Goal: Information Seeking & Learning: Learn about a topic

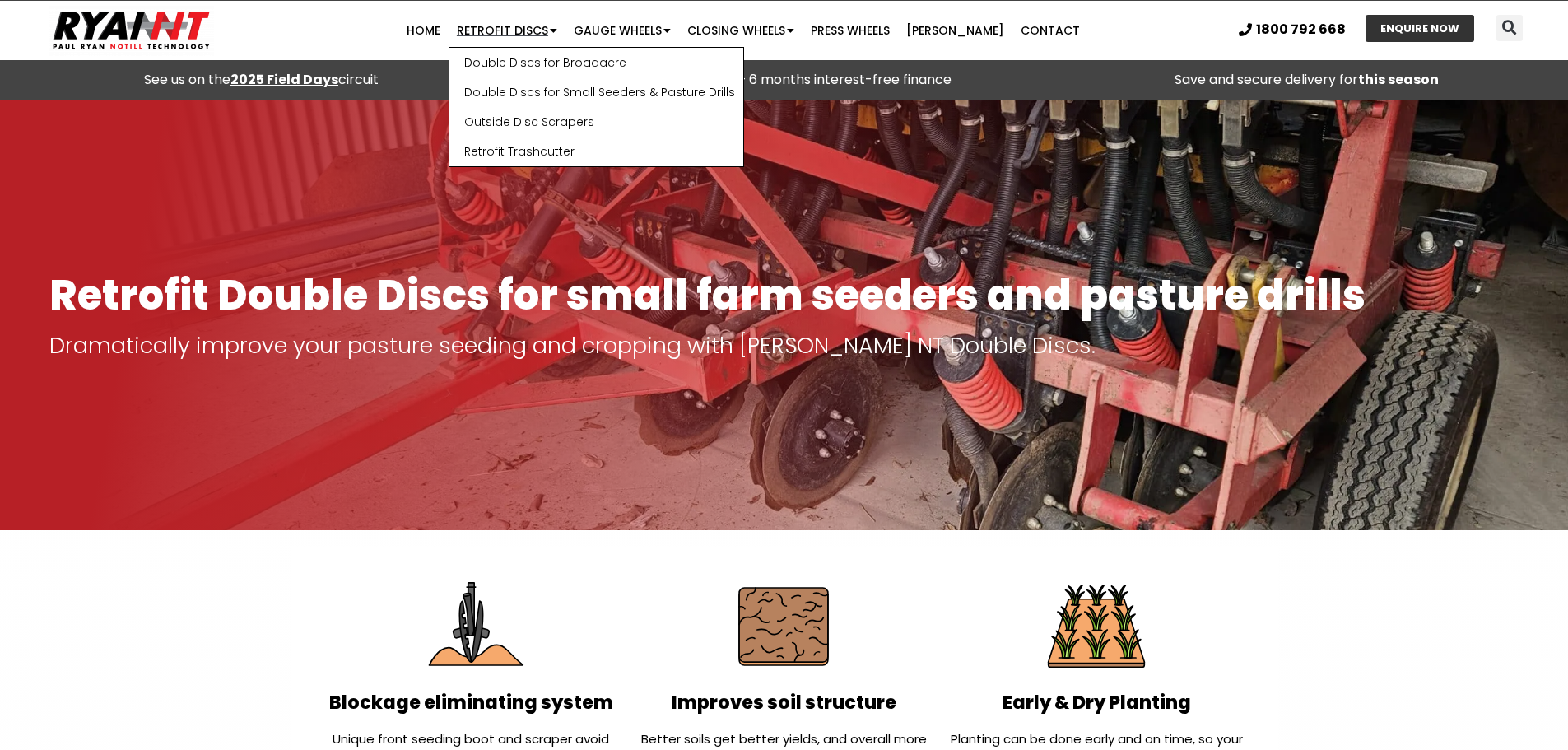
click at [561, 63] on link "Double Discs for Broadacre" at bounding box center [596, 62] width 294 height 29
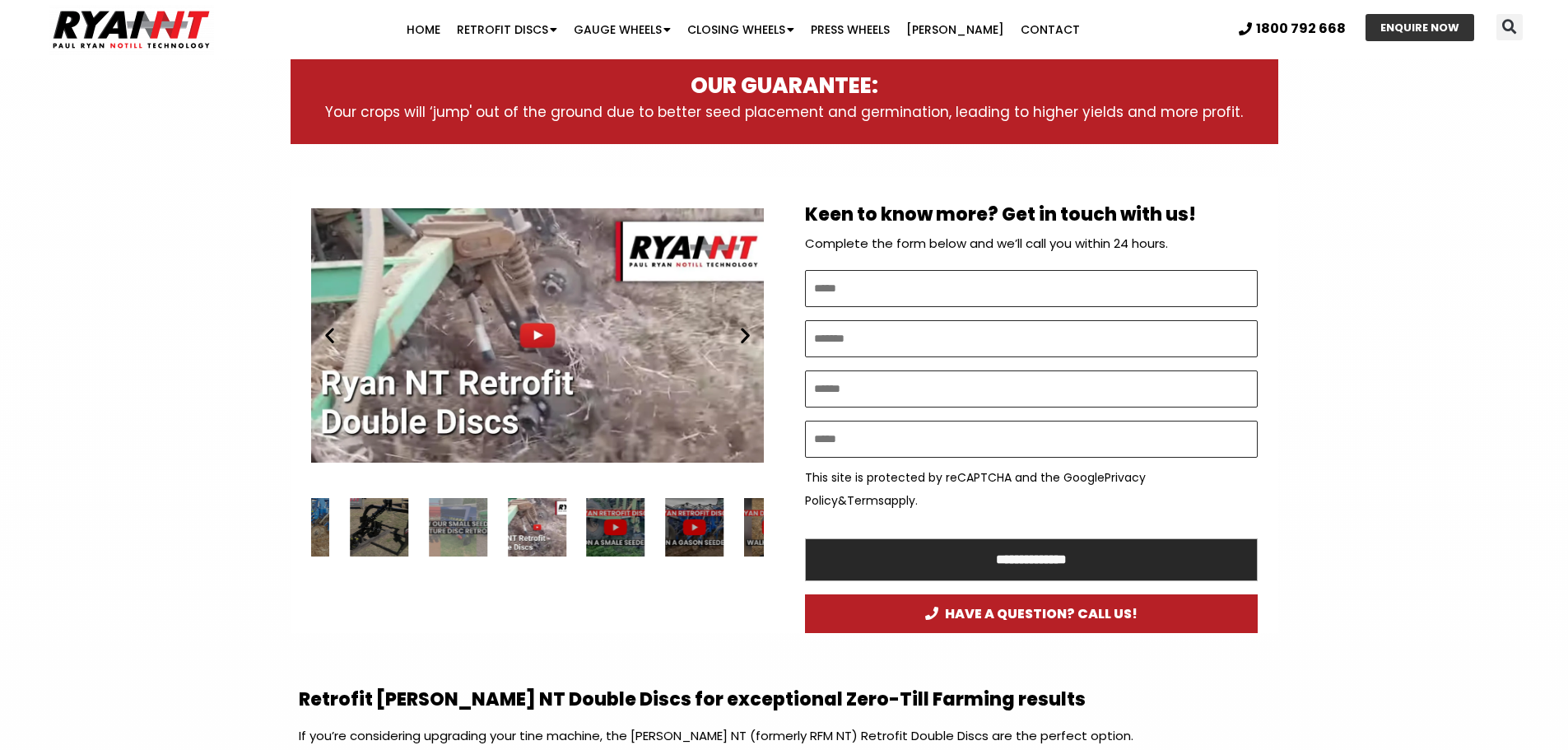
scroll to position [741, 0]
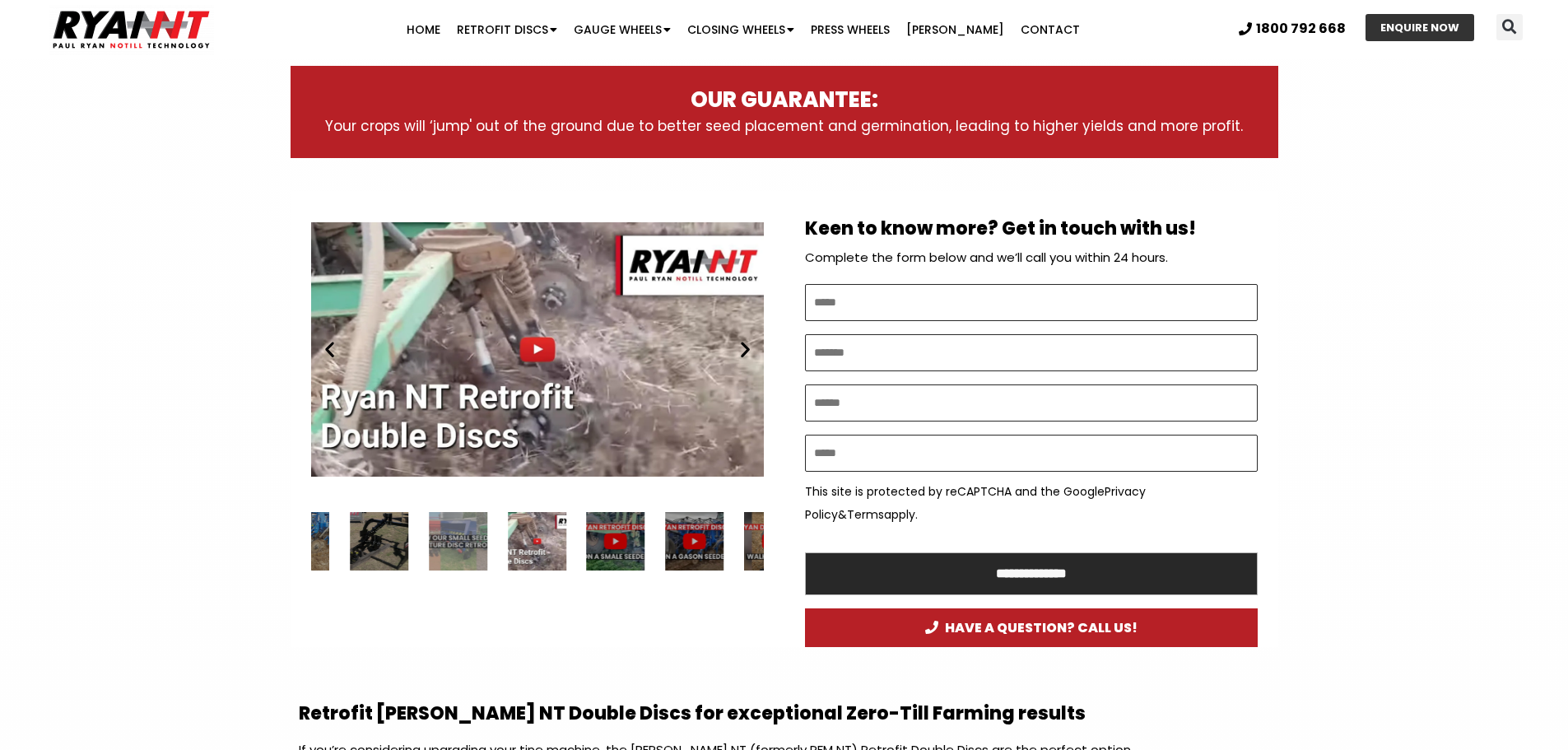
click at [536, 337] on div "Play" at bounding box center [538, 349] width 453 height 284
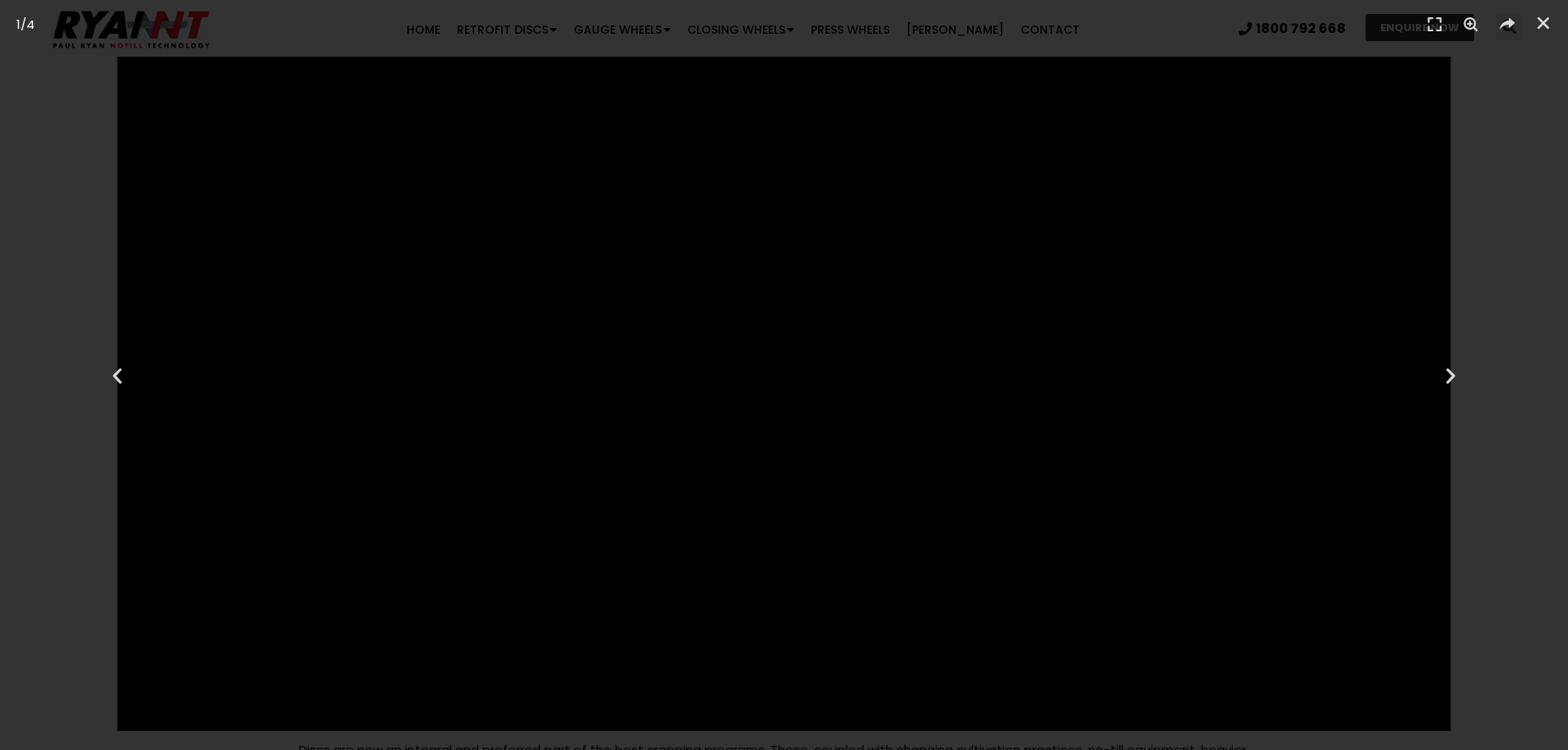
scroll to position [844, 0]
click at [1540, 26] on icon "Close (Esc)" at bounding box center [1544, 22] width 17 height 17
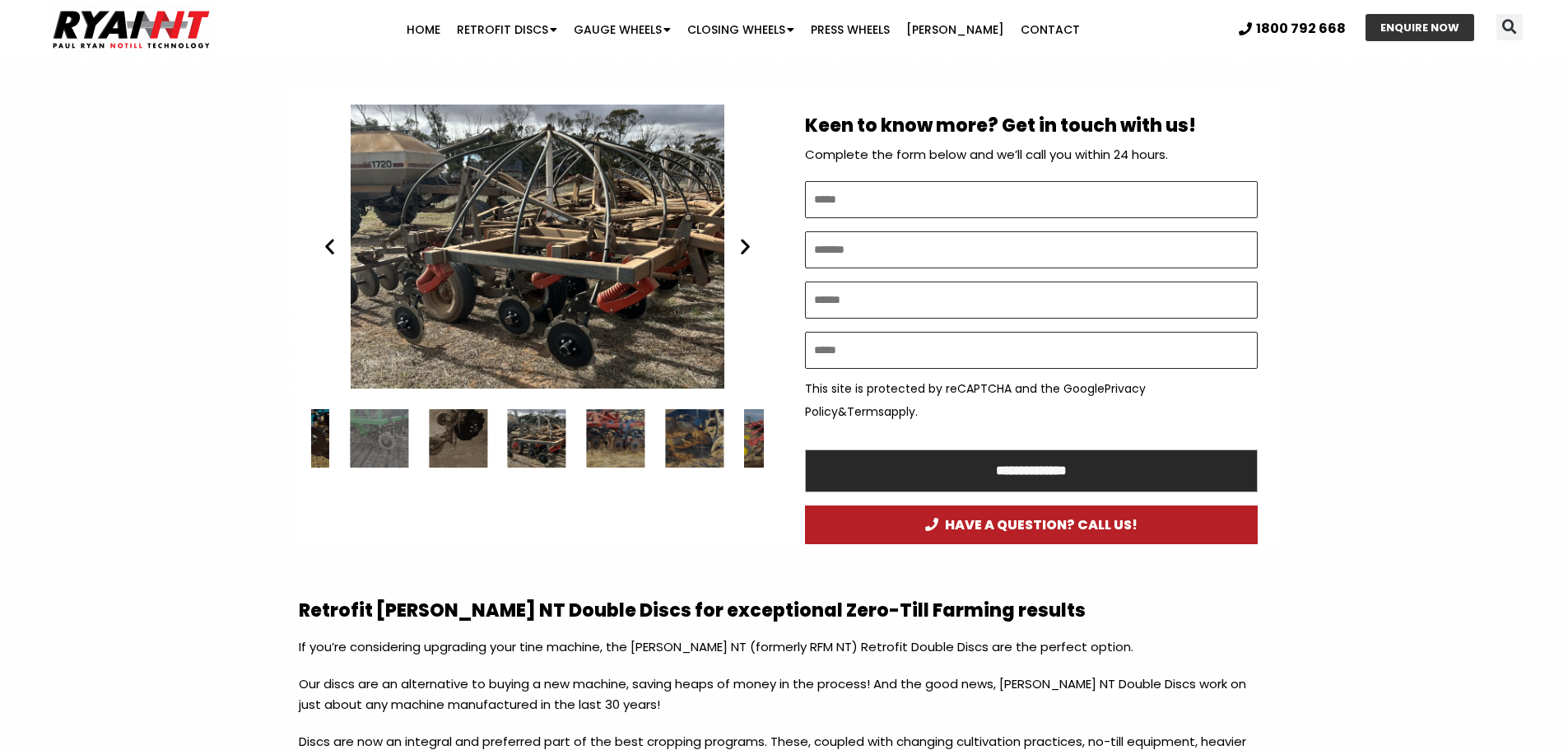
click at [323, 244] on icon "Previous slide" at bounding box center [329, 246] width 21 height 21
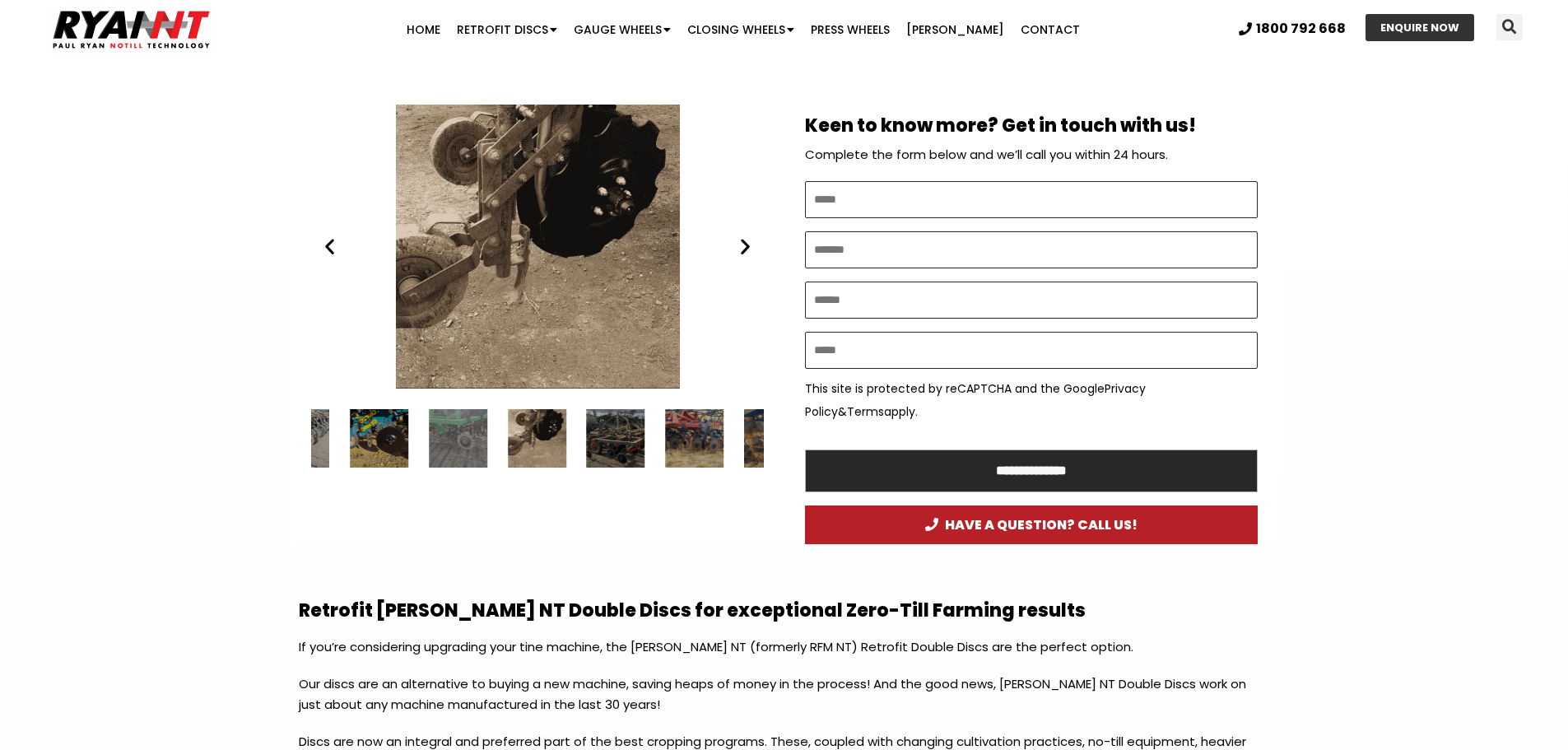
click at [323, 244] on icon "Previous slide" at bounding box center [329, 246] width 21 height 21
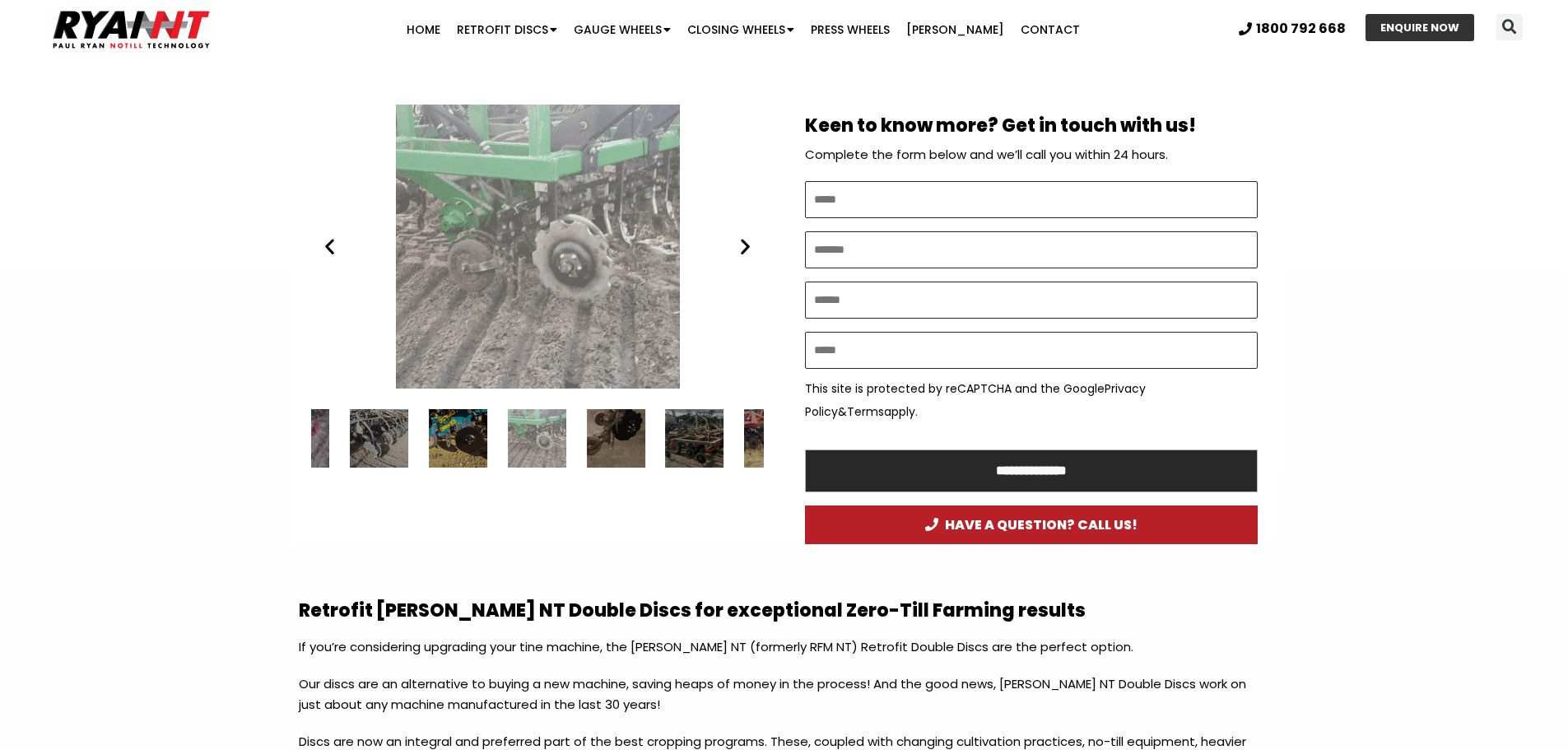
click at [596, 248] on div "Ryan NT (RFM NT) RETROFIT DOUBLE DISCS DBS 3" at bounding box center [538, 246] width 453 height 284
click at [563, 292] on div "Ryan NT (RFM NT) RETROFIT DOUBLE DISCS DBS 3" at bounding box center [538, 246] width 453 height 284
click at [331, 252] on icon "Previous slide" at bounding box center [329, 246] width 21 height 21
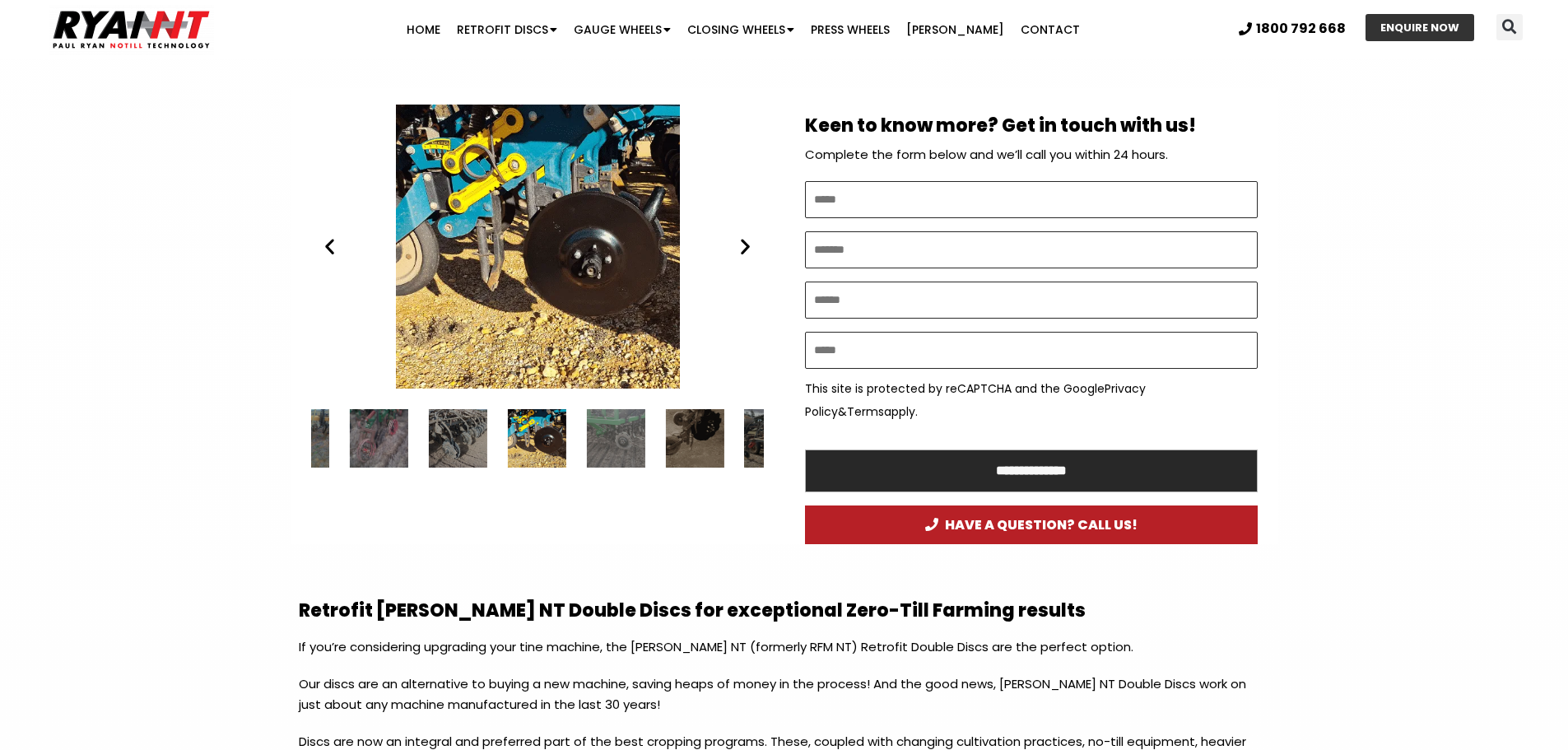
click at [751, 253] on icon "Next slide" at bounding box center [745, 246] width 21 height 21
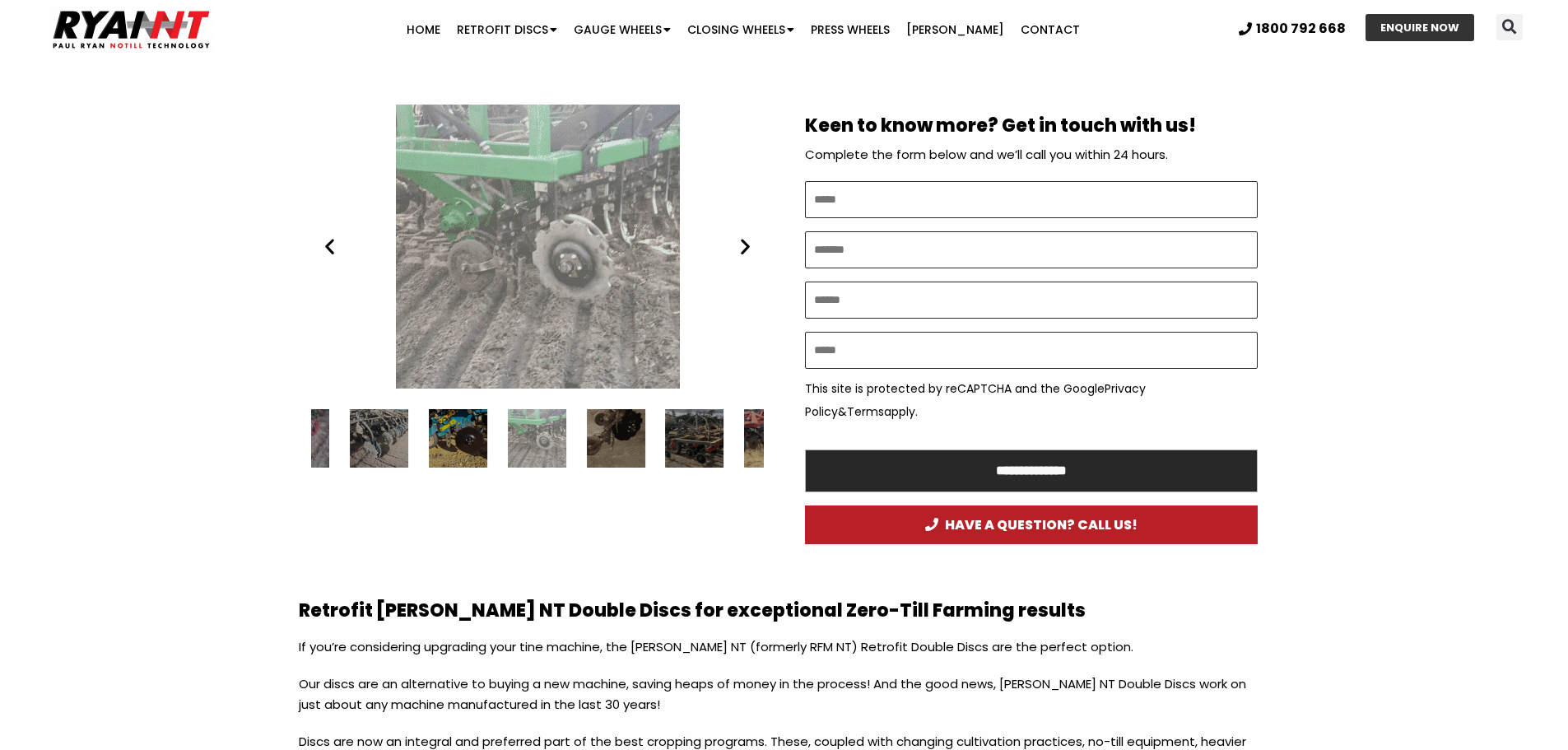
click at [561, 253] on div "Ryan NT (RFM NT) RETROFIT DOUBLE DISCS DBS 3" at bounding box center [538, 246] width 453 height 284
click at [556, 248] on div "Ryan NT (RFM NT) RETROFIT DOUBLE DISCS DBS 3" at bounding box center [538, 246] width 453 height 284
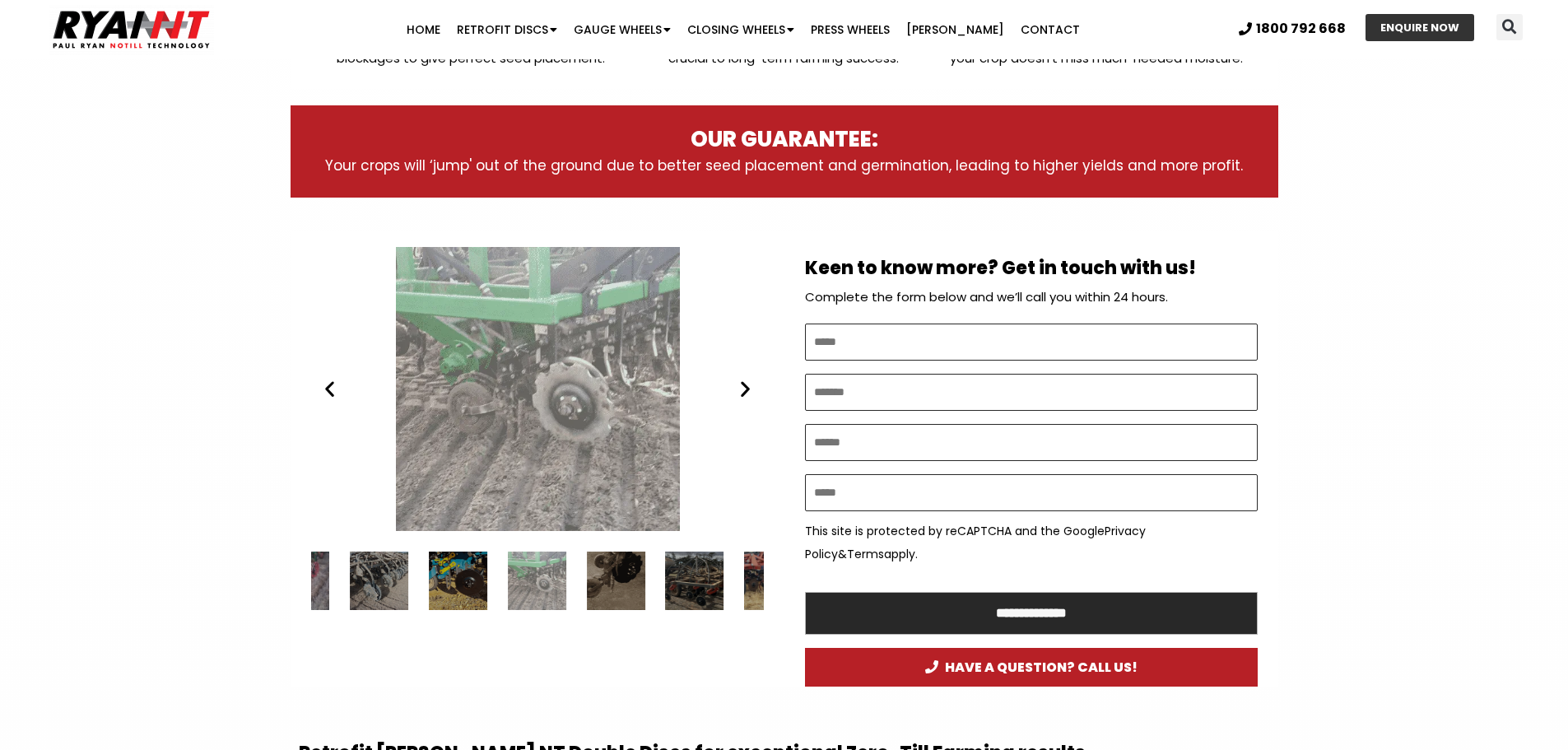
scroll to position [700, 0]
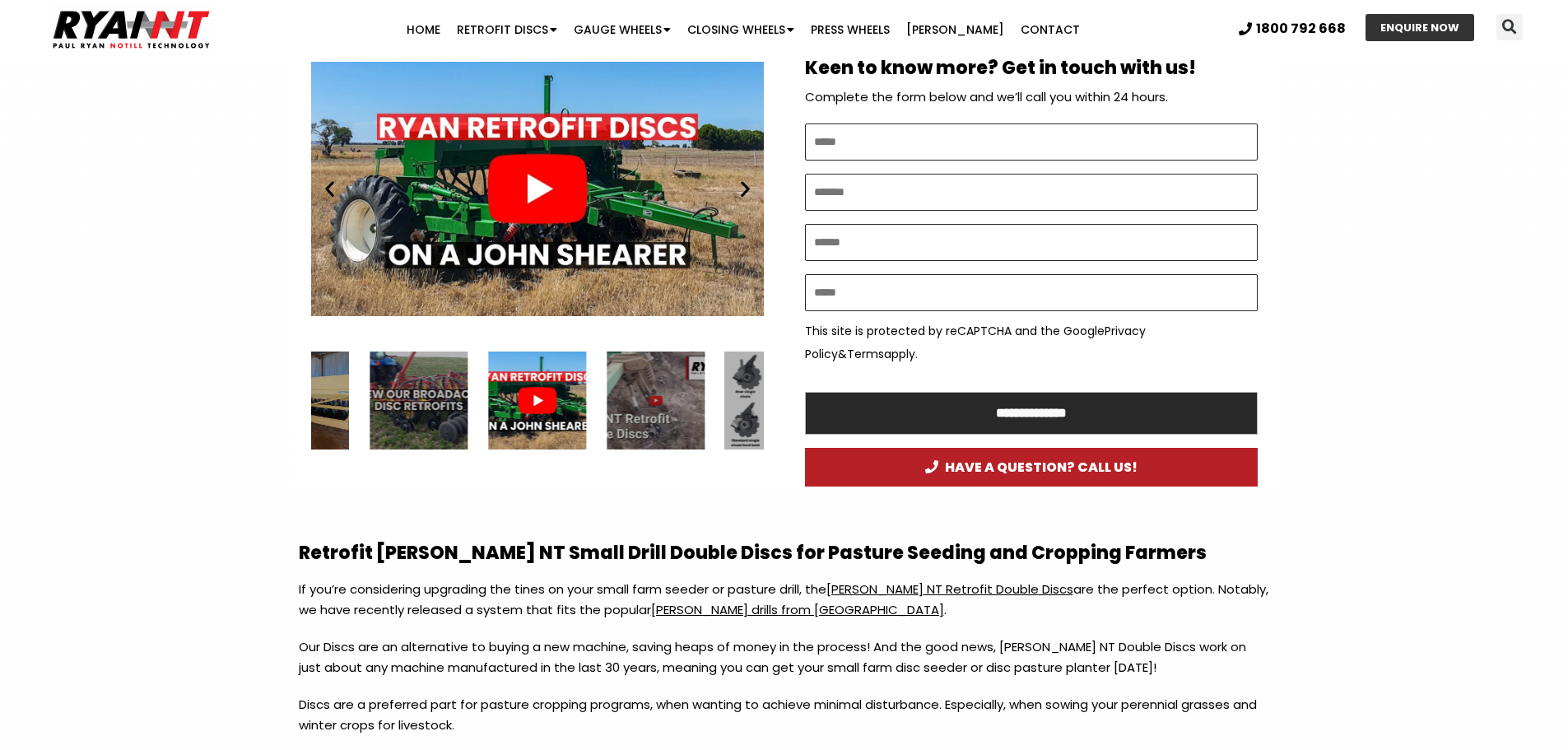
scroll to position [905, 0]
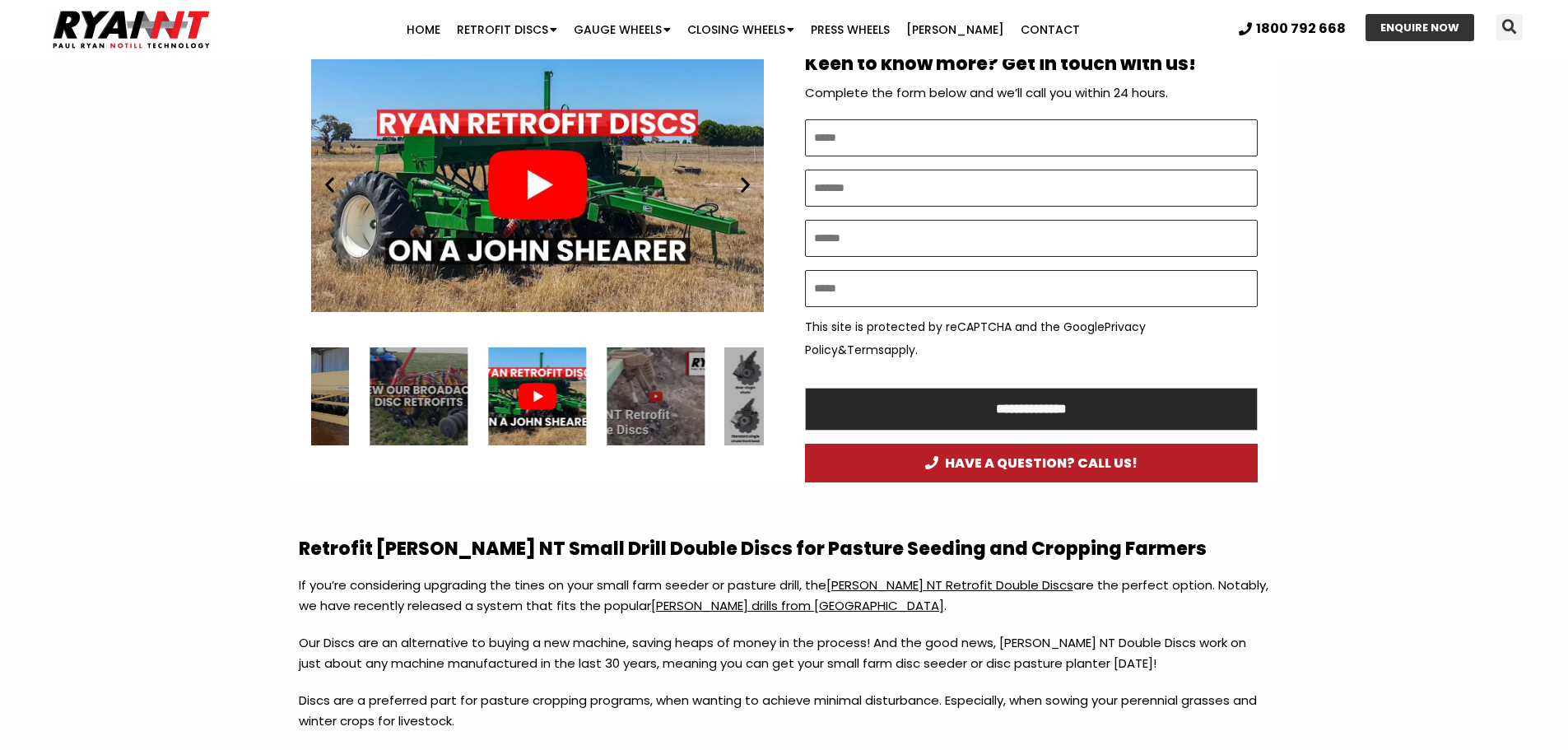
click at [332, 188] on icon "Previous slide" at bounding box center [329, 185] width 21 height 21
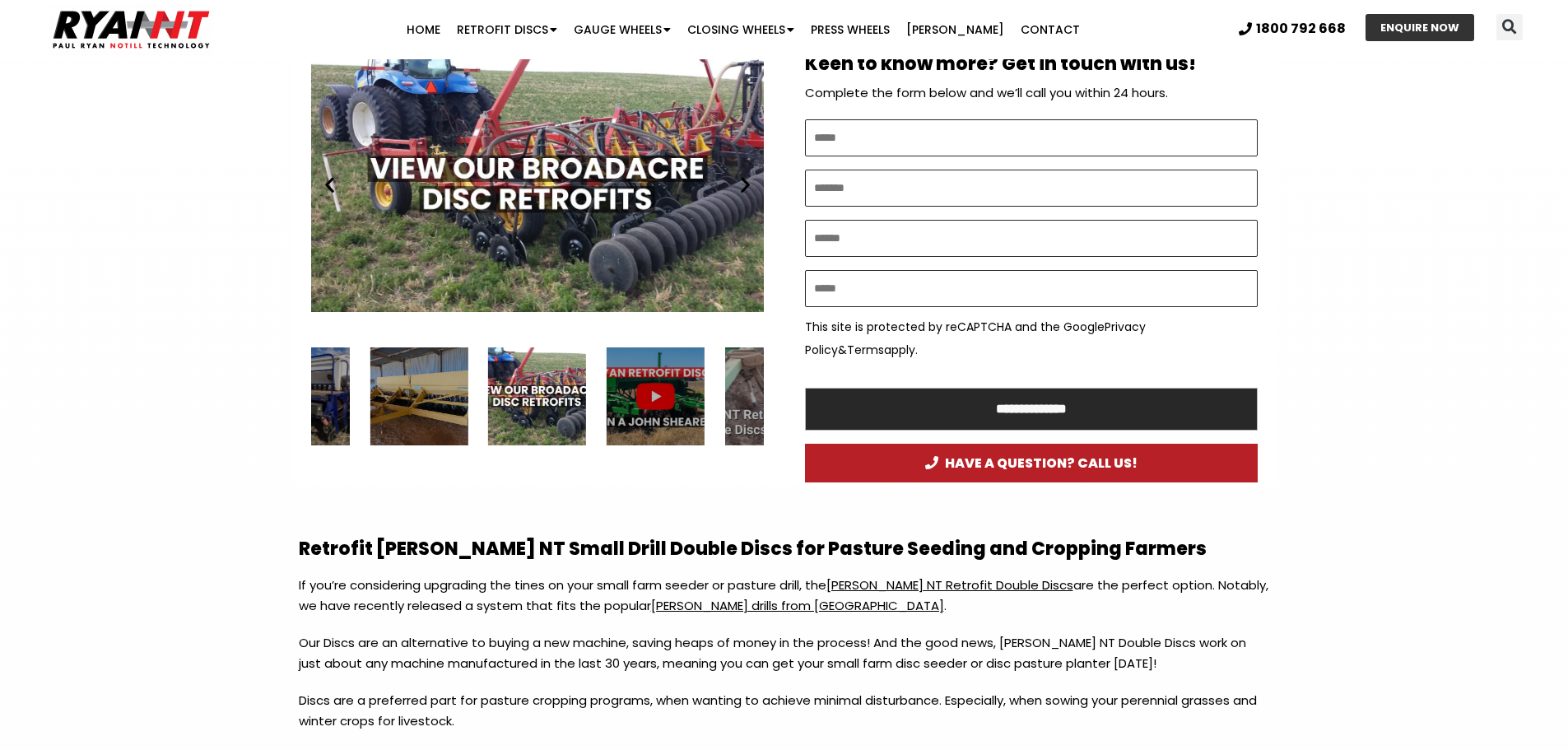
click at [333, 189] on icon "Previous slide" at bounding box center [329, 185] width 21 height 21
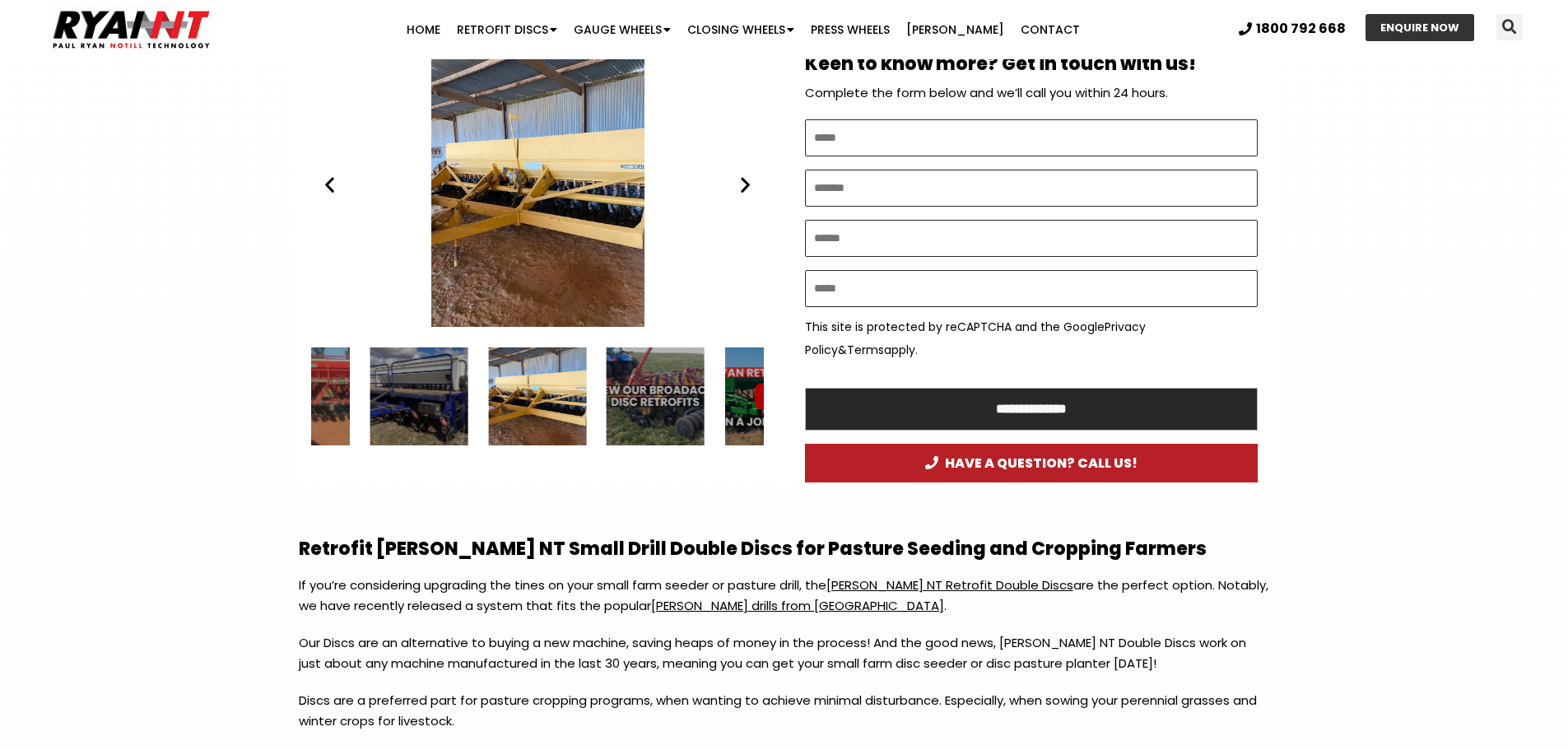
click at [333, 189] on icon "Previous slide" at bounding box center [329, 185] width 21 height 21
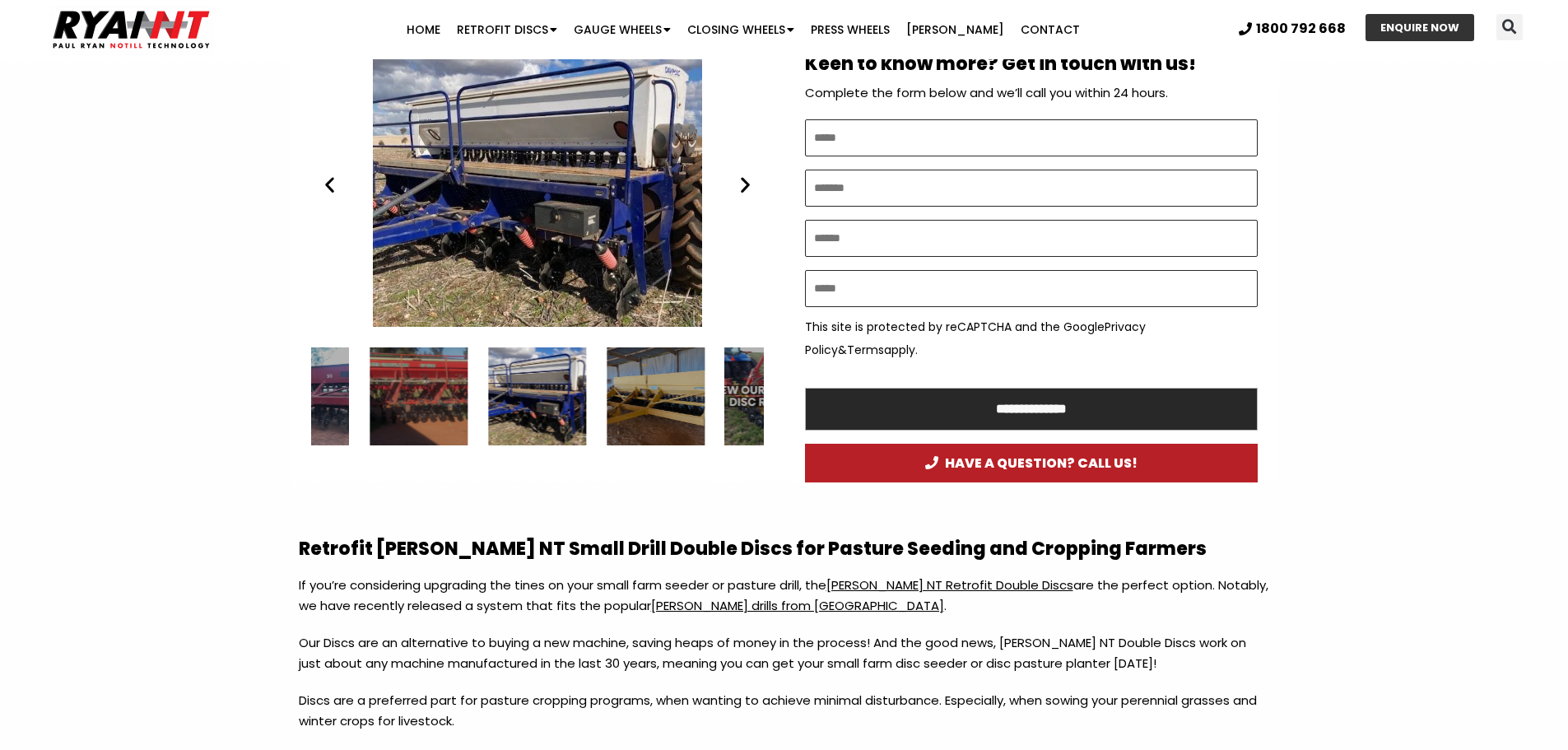
click at [331, 190] on icon "Previous slide" at bounding box center [329, 185] width 21 height 21
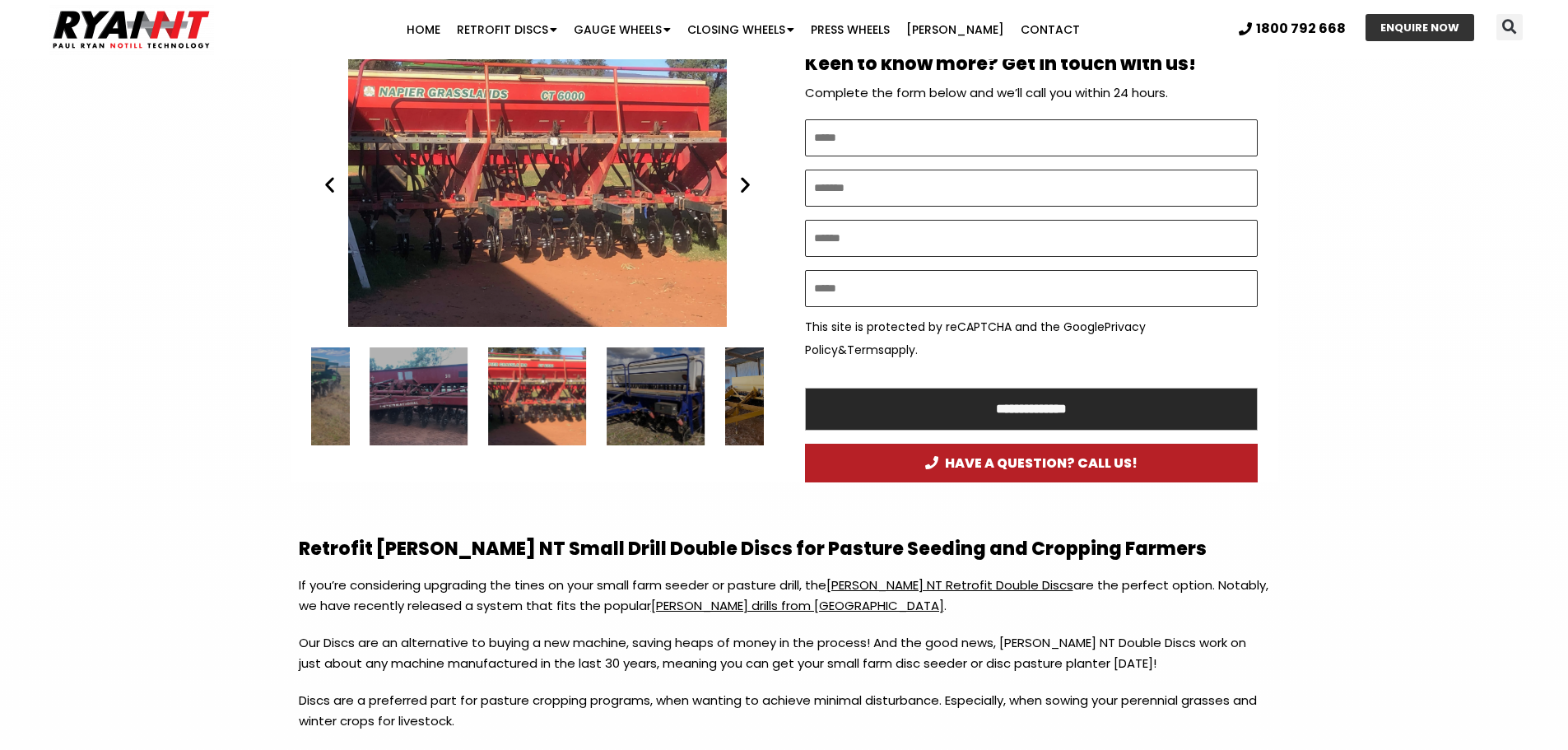
click at [330, 191] on icon "Previous slide" at bounding box center [329, 185] width 21 height 21
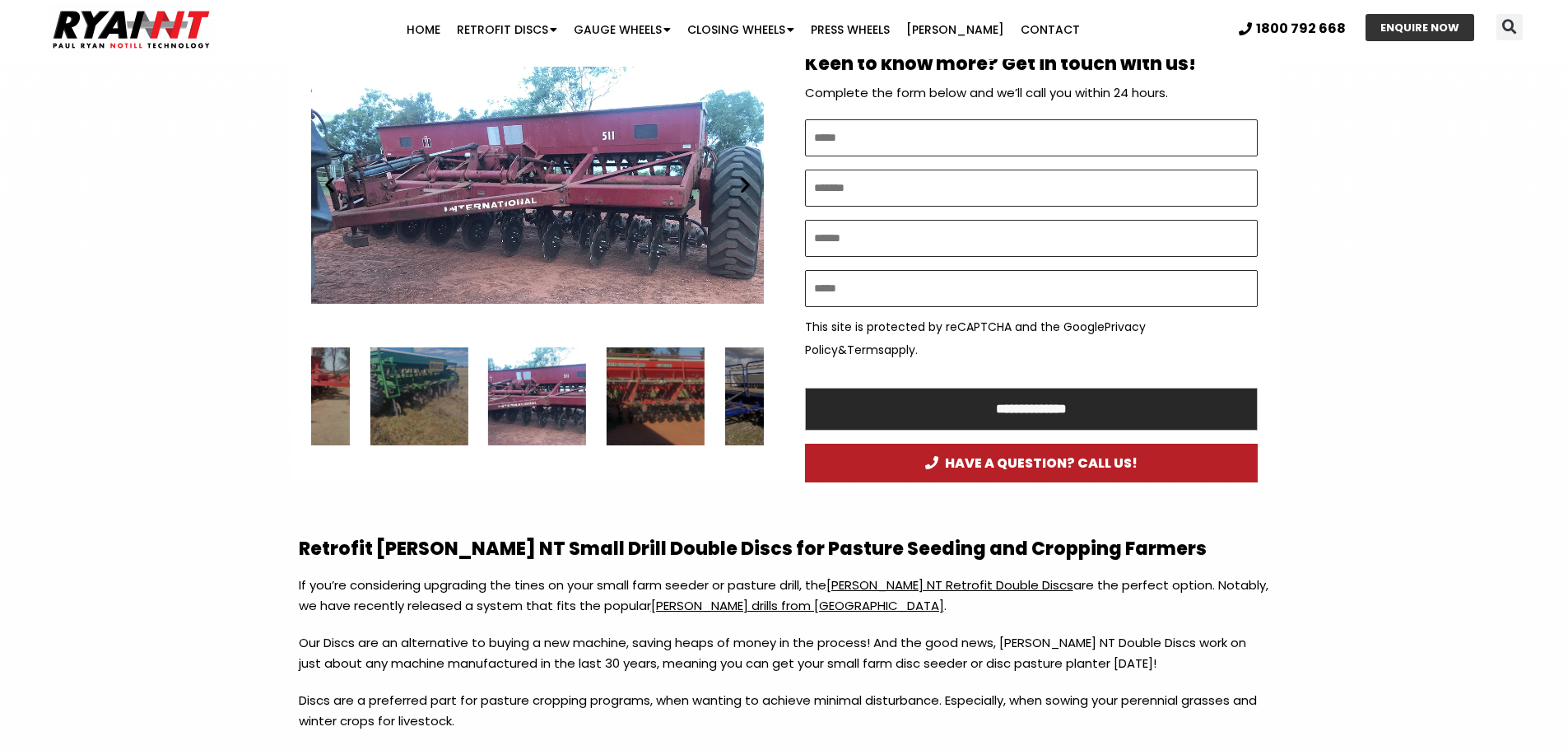
click at [330, 191] on icon "Previous slide" at bounding box center [329, 185] width 21 height 21
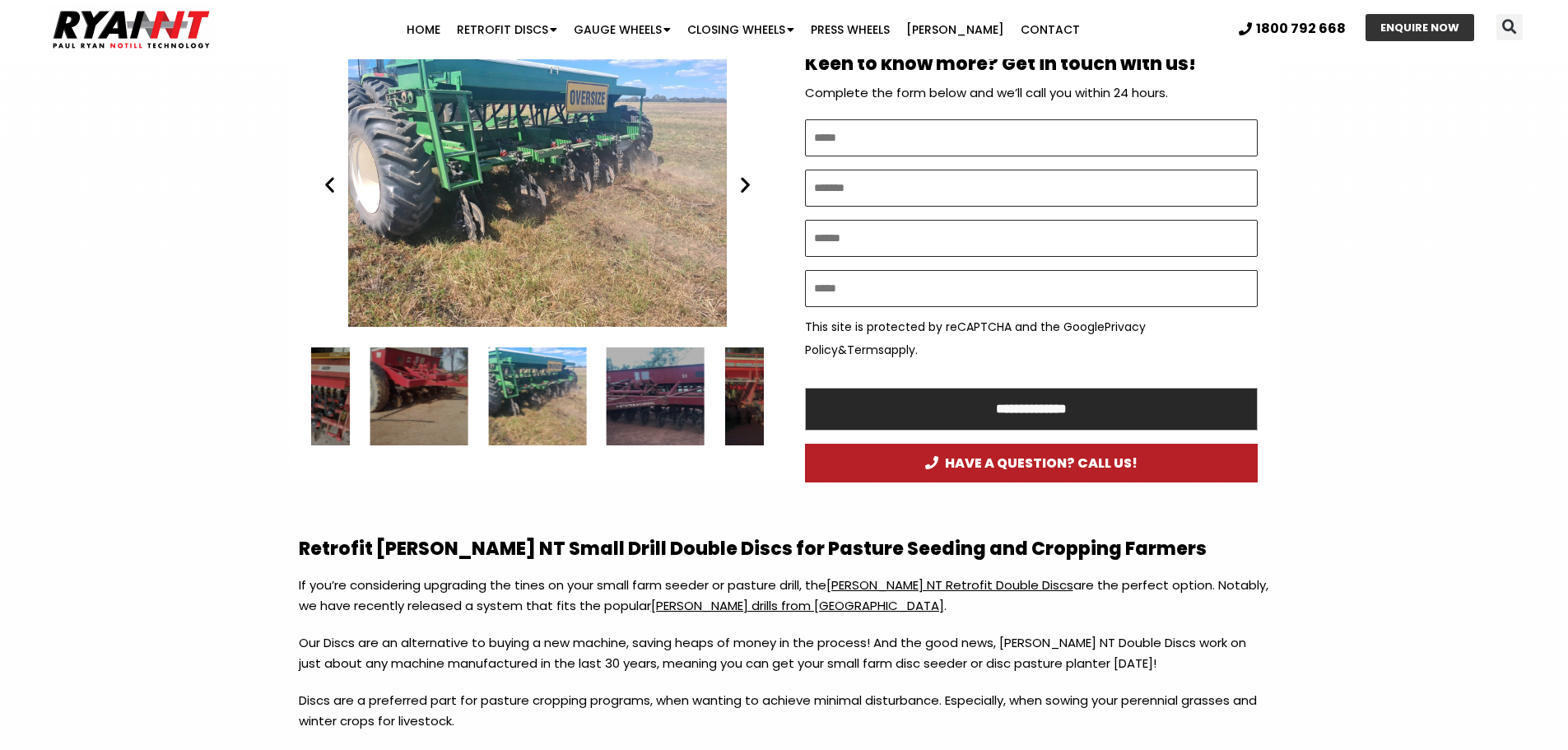
click at [330, 191] on icon "Previous slide" at bounding box center [329, 185] width 21 height 21
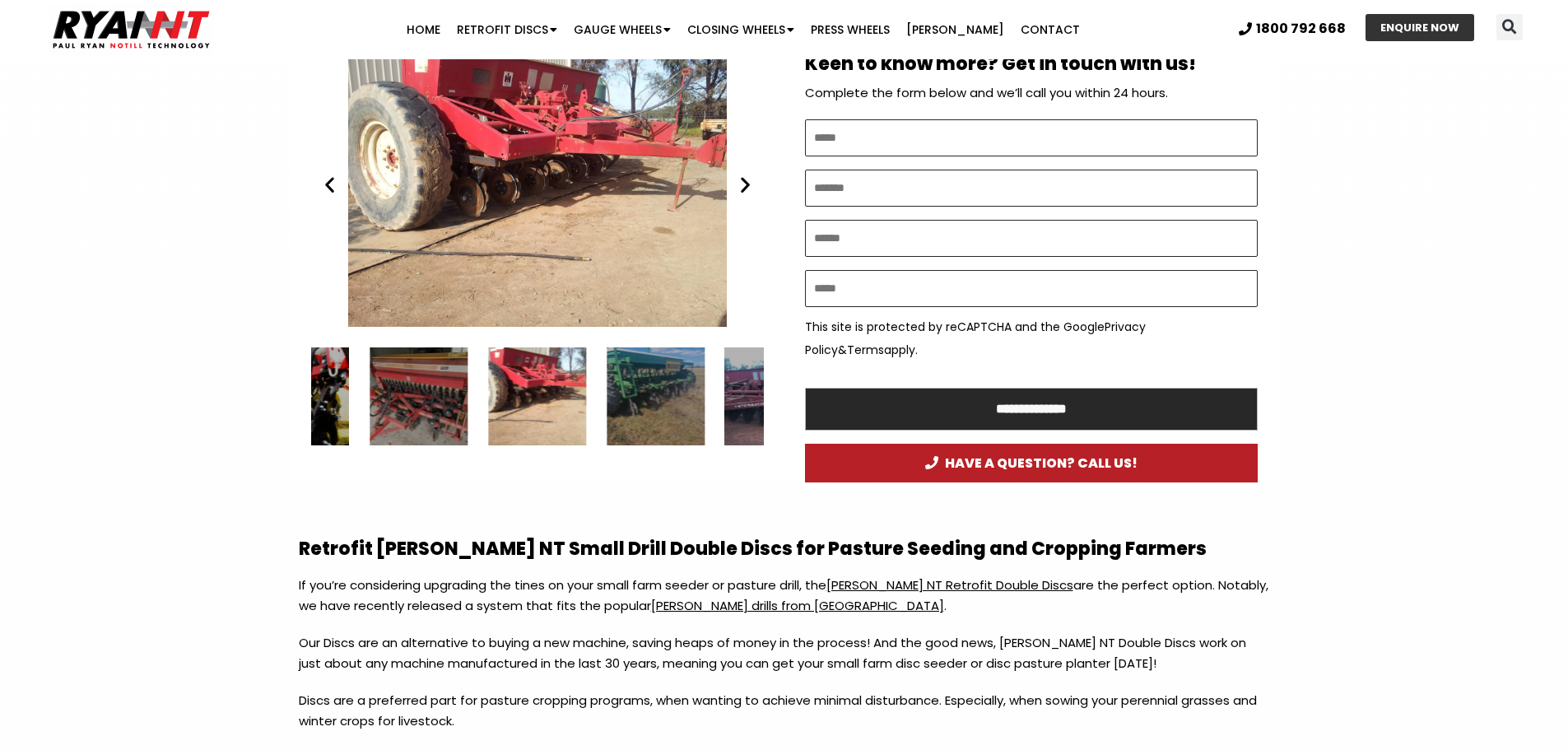
click at [330, 191] on icon "Previous slide" at bounding box center [329, 185] width 21 height 21
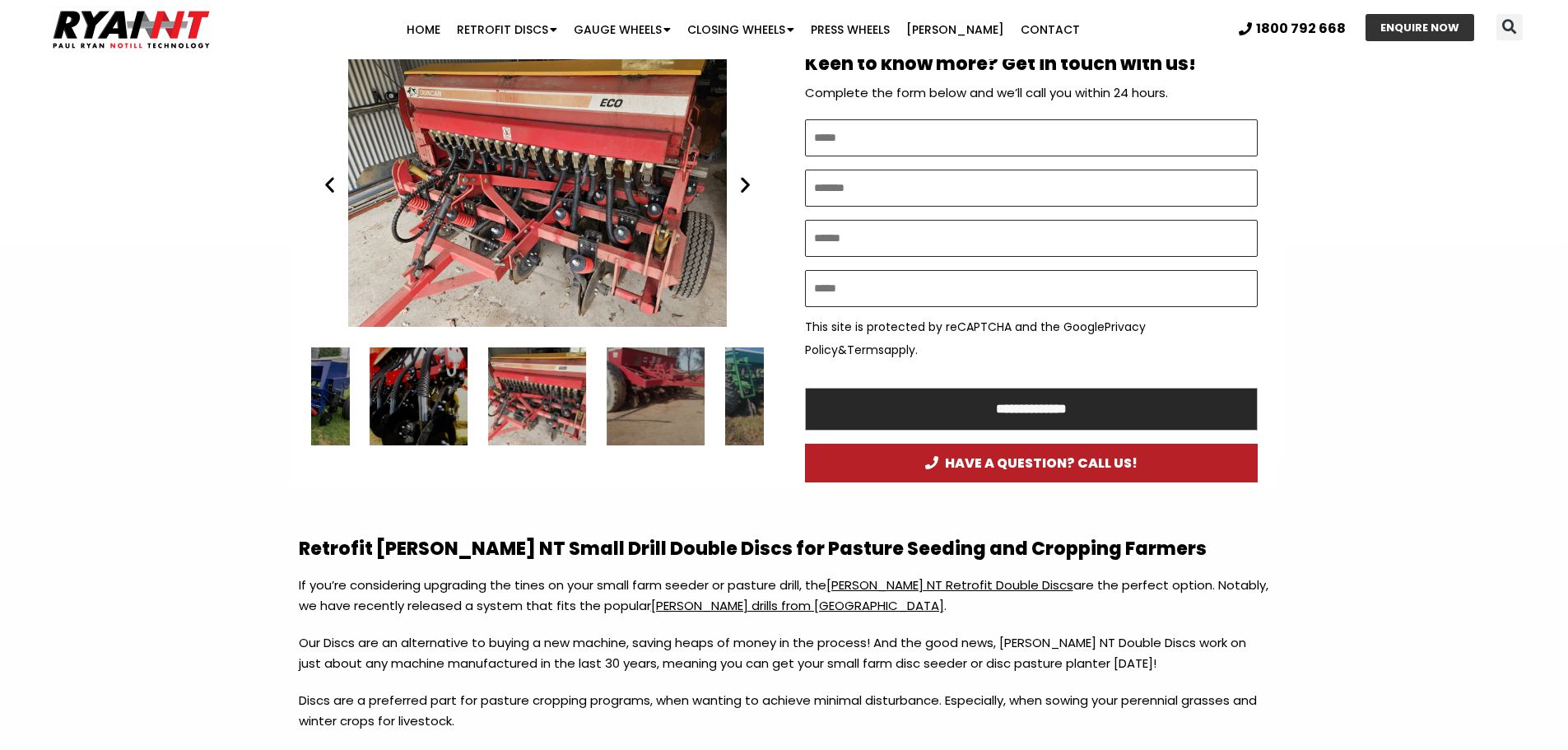
click at [330, 191] on icon "Previous slide" at bounding box center [329, 185] width 21 height 21
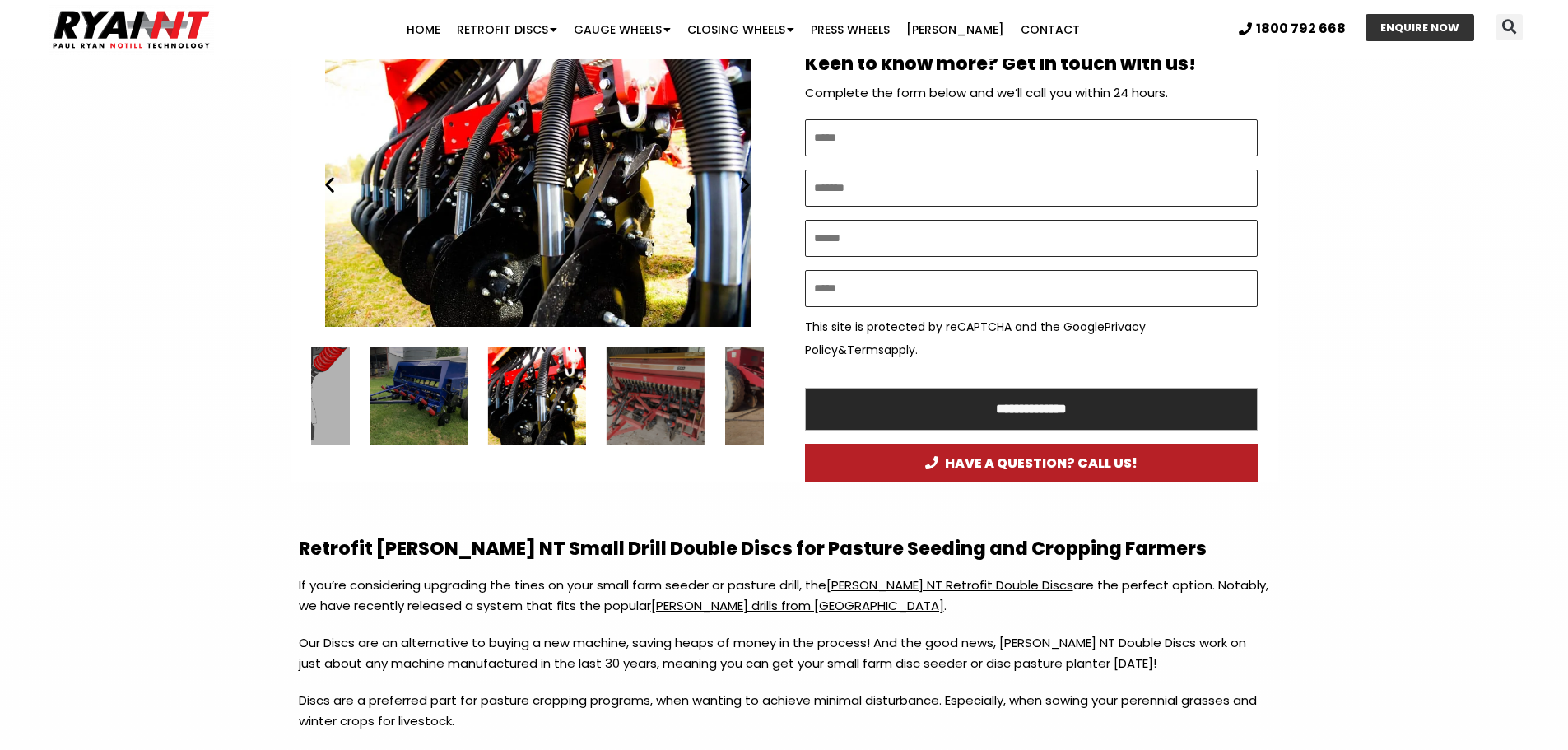
click at [330, 191] on icon "Previous slide" at bounding box center [329, 185] width 21 height 21
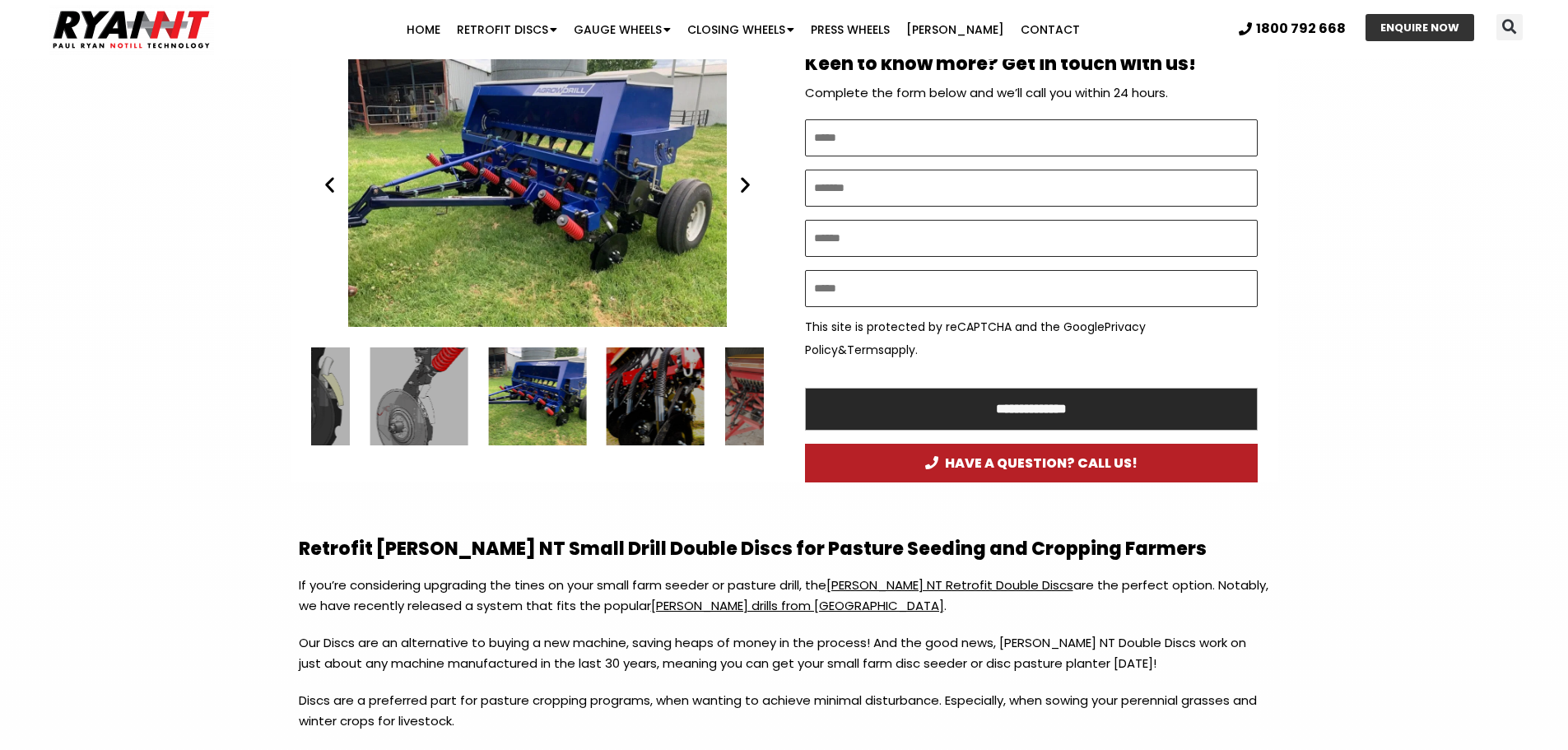
click at [330, 191] on icon "Previous slide" at bounding box center [329, 185] width 21 height 21
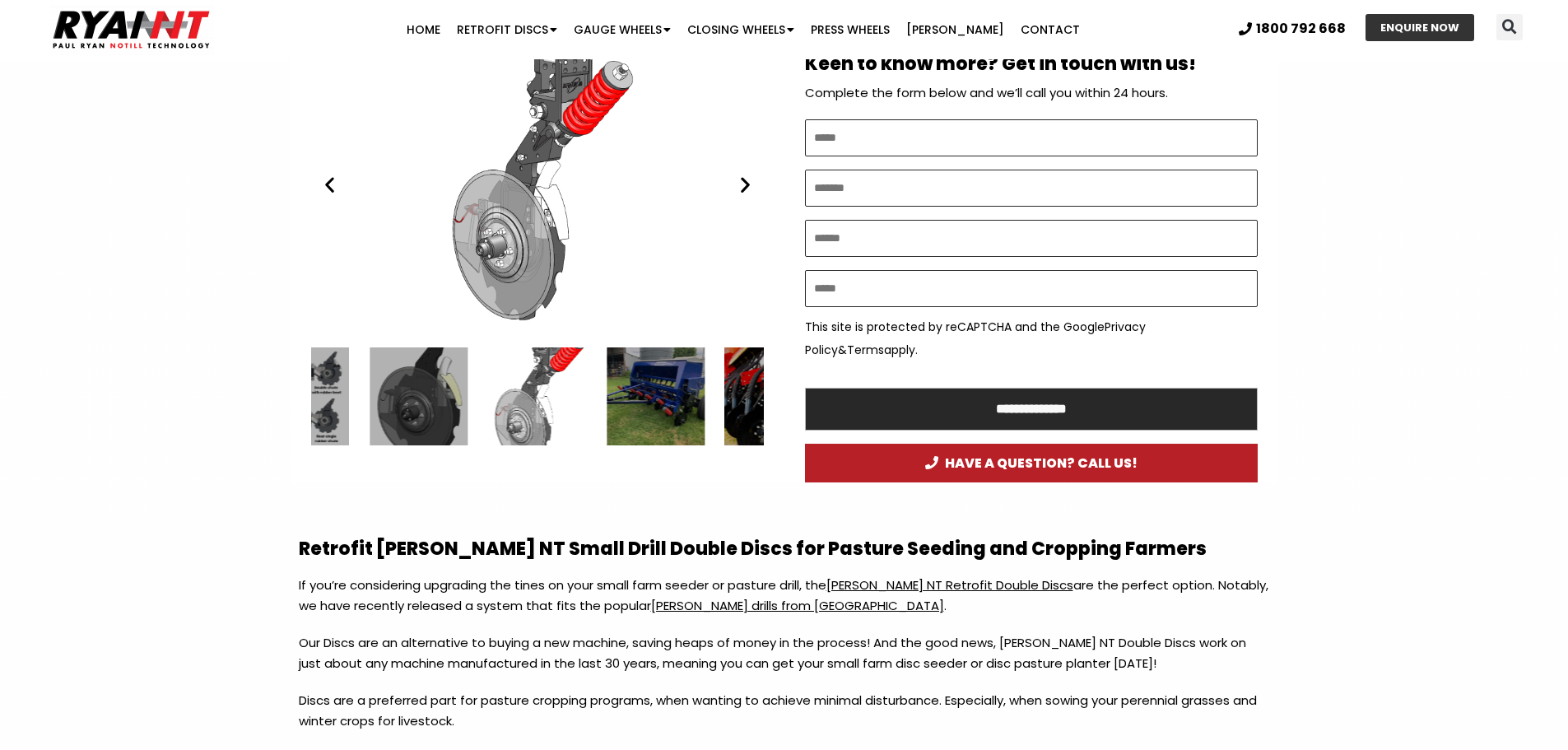
click at [330, 195] on div "Ryan NT (RFM NT) Double Disc on on Ryan Tyne Cultivator Tine. no till cropping" at bounding box center [538, 185] width 453 height 284
click at [325, 193] on icon "Previous slide" at bounding box center [329, 185] width 21 height 21
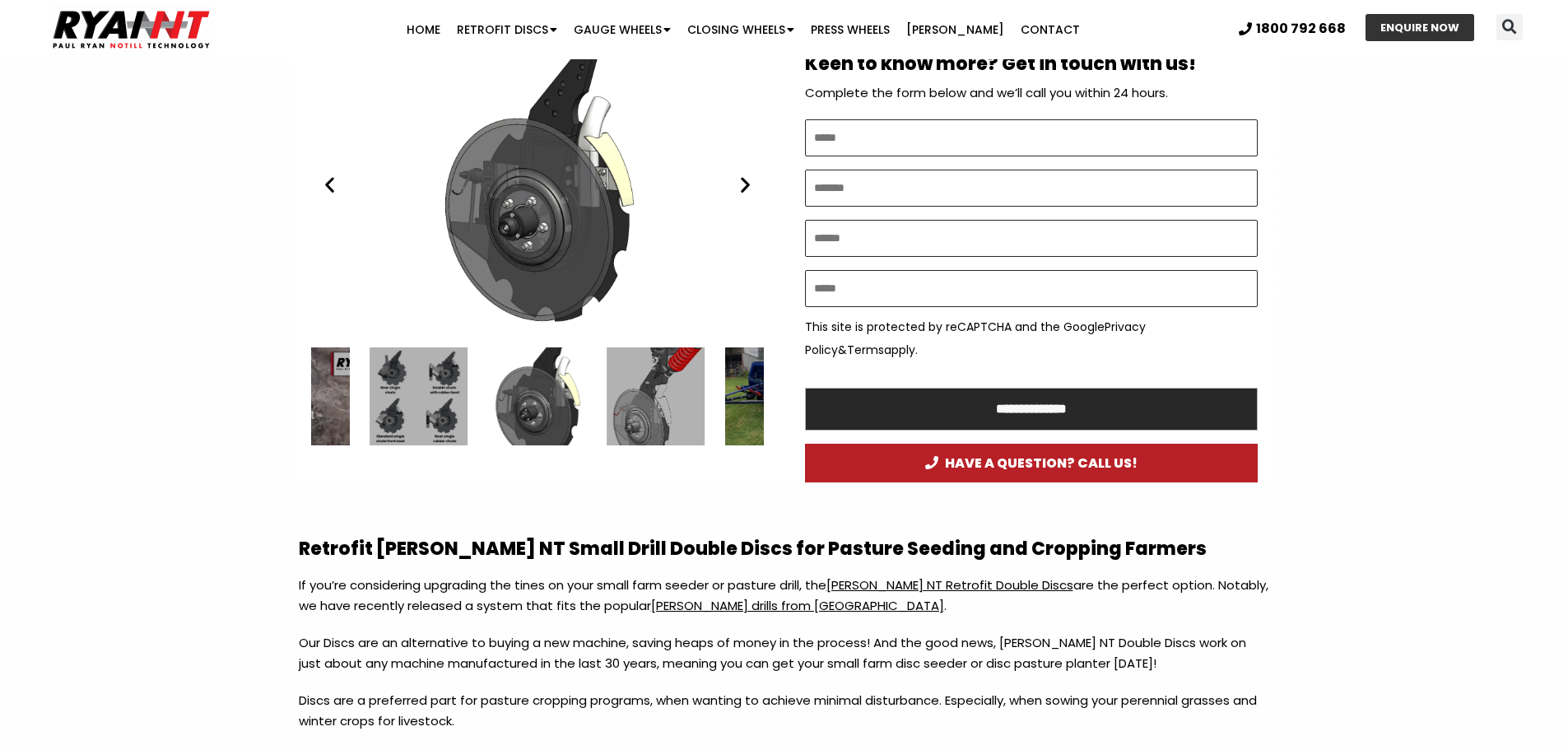
click at [323, 196] on div "Ryan NT (RFM NT) double disc 2020" at bounding box center [538, 185] width 453 height 284
click at [328, 192] on icon "Previous slide" at bounding box center [329, 185] width 21 height 21
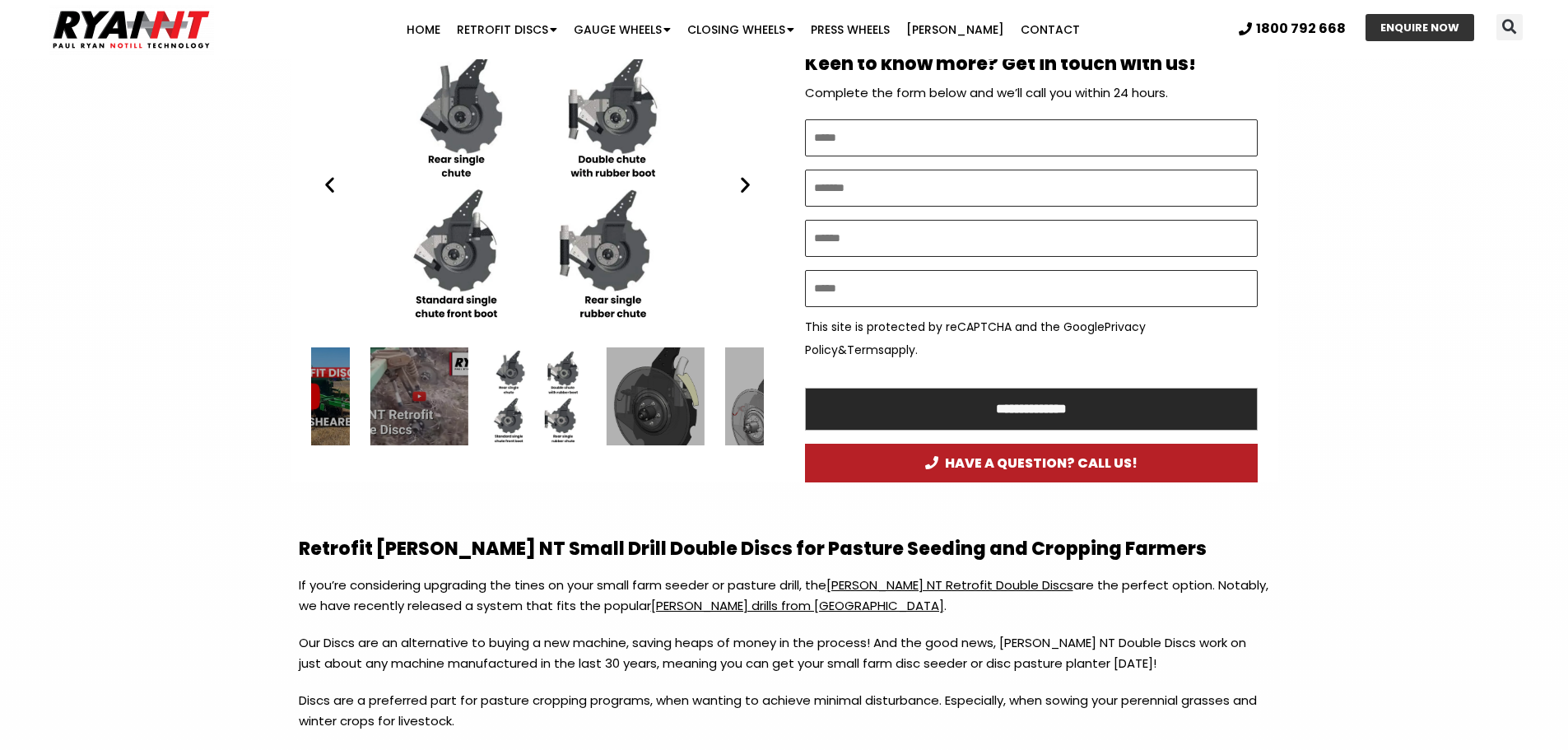
click at [324, 197] on div "RYAN NT Different Drill Disc Conversions RYAN NT John Shearer Retrofit Double D…" at bounding box center [538, 185] width 453 height 284
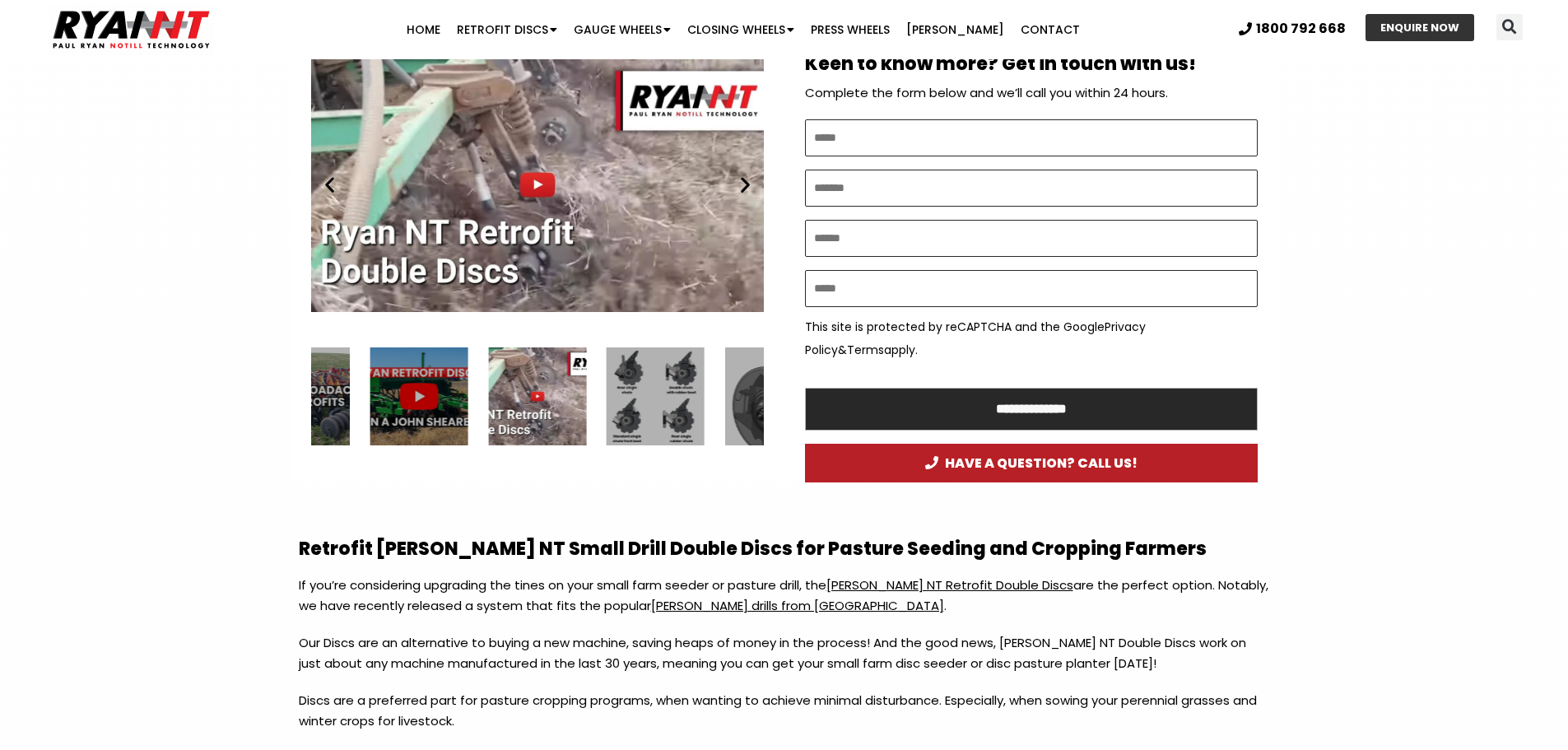
click at [544, 202] on div "Play" at bounding box center [538, 185] width 453 height 284
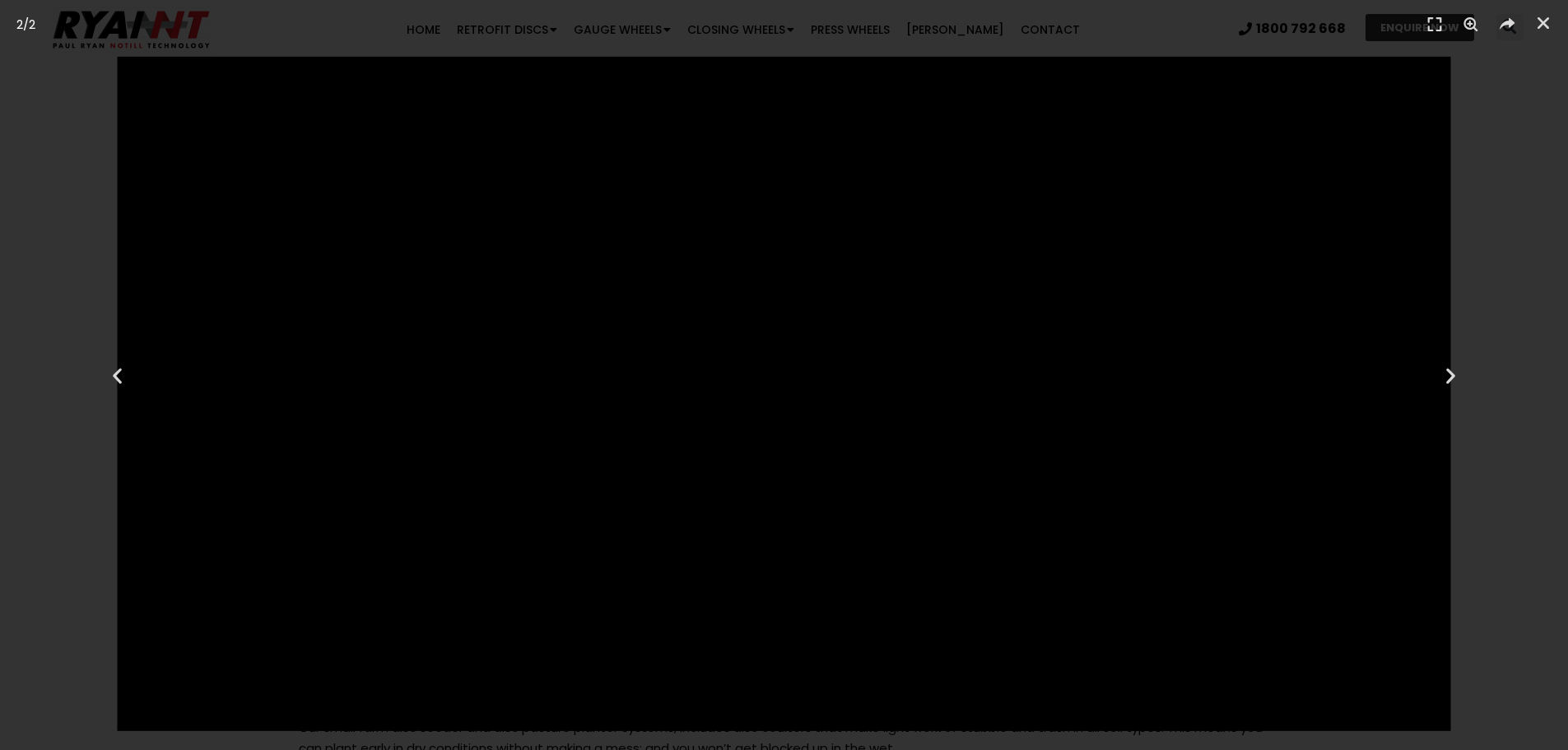
scroll to position [988, 0]
click at [1541, 21] on icon "Close (Esc)" at bounding box center [1544, 22] width 17 height 17
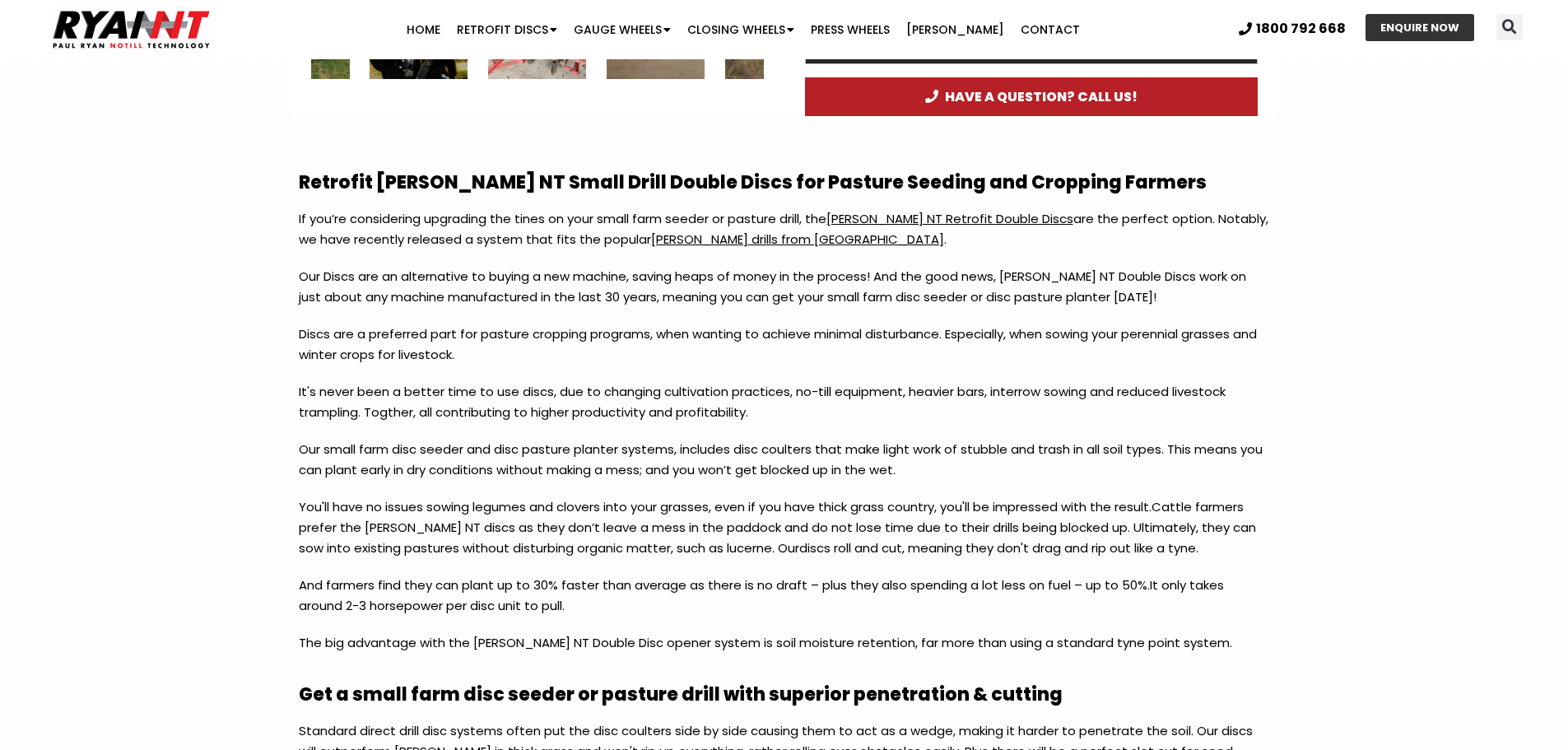
scroll to position [1276, 0]
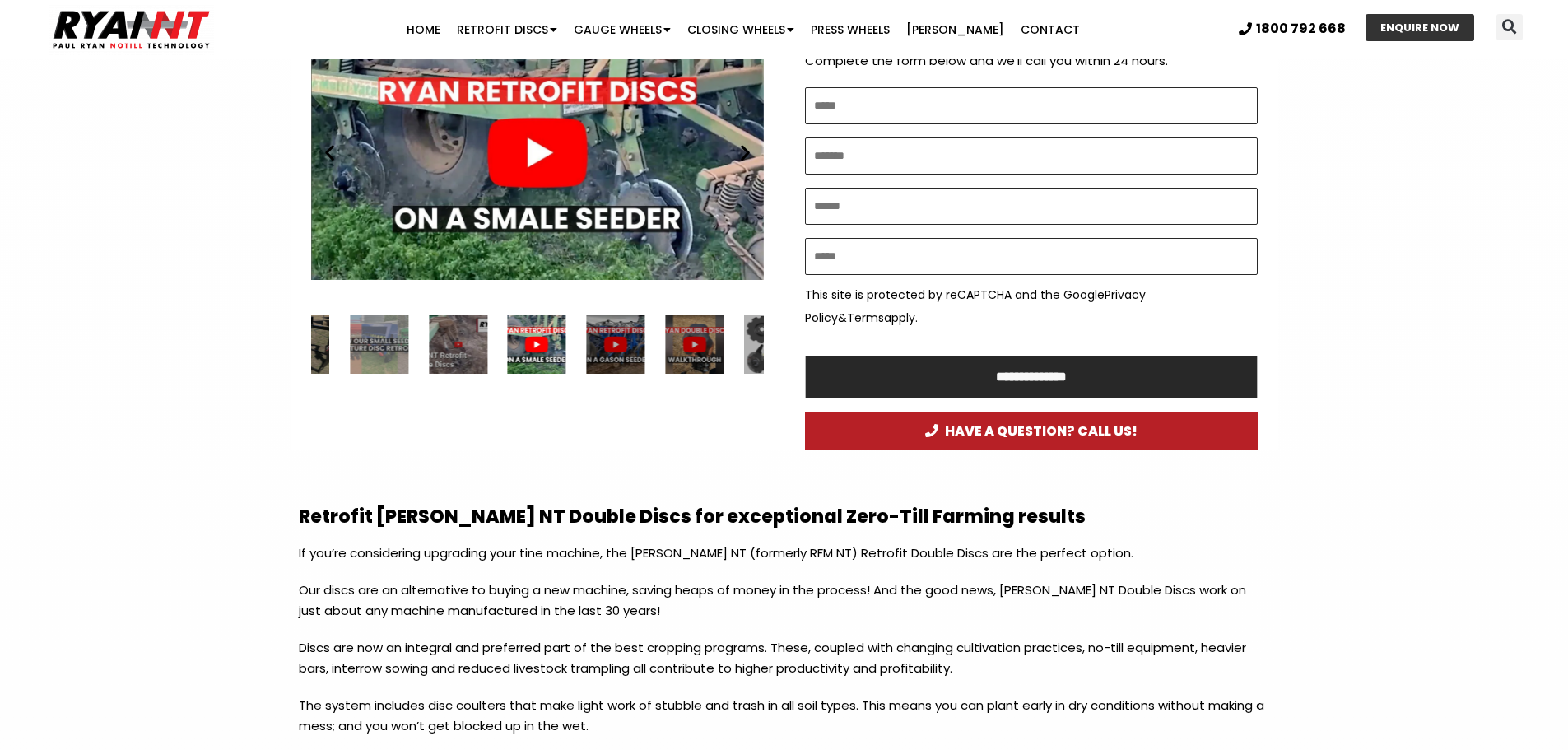
scroll to position [864, 0]
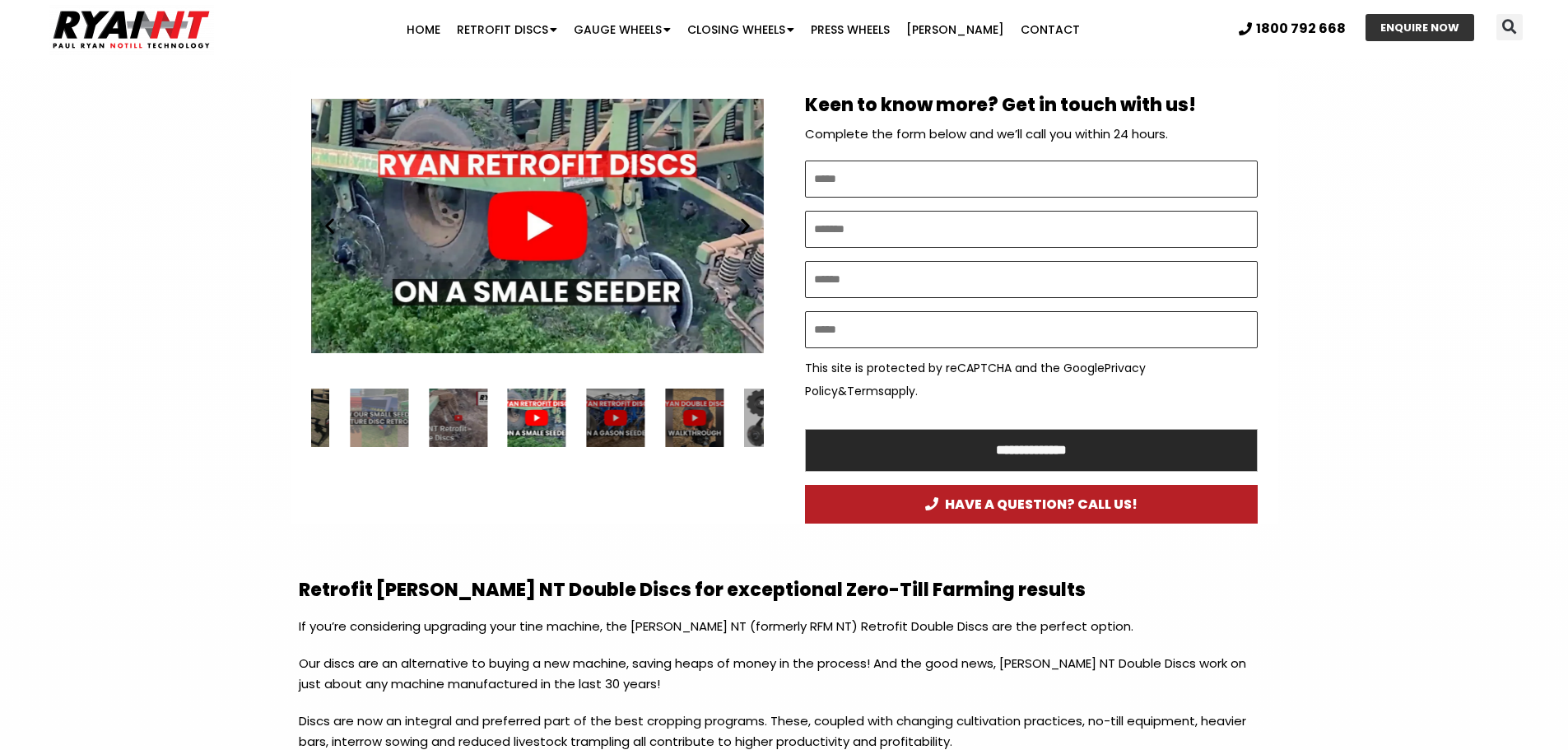
click at [742, 225] on icon "Next slide" at bounding box center [745, 226] width 21 height 21
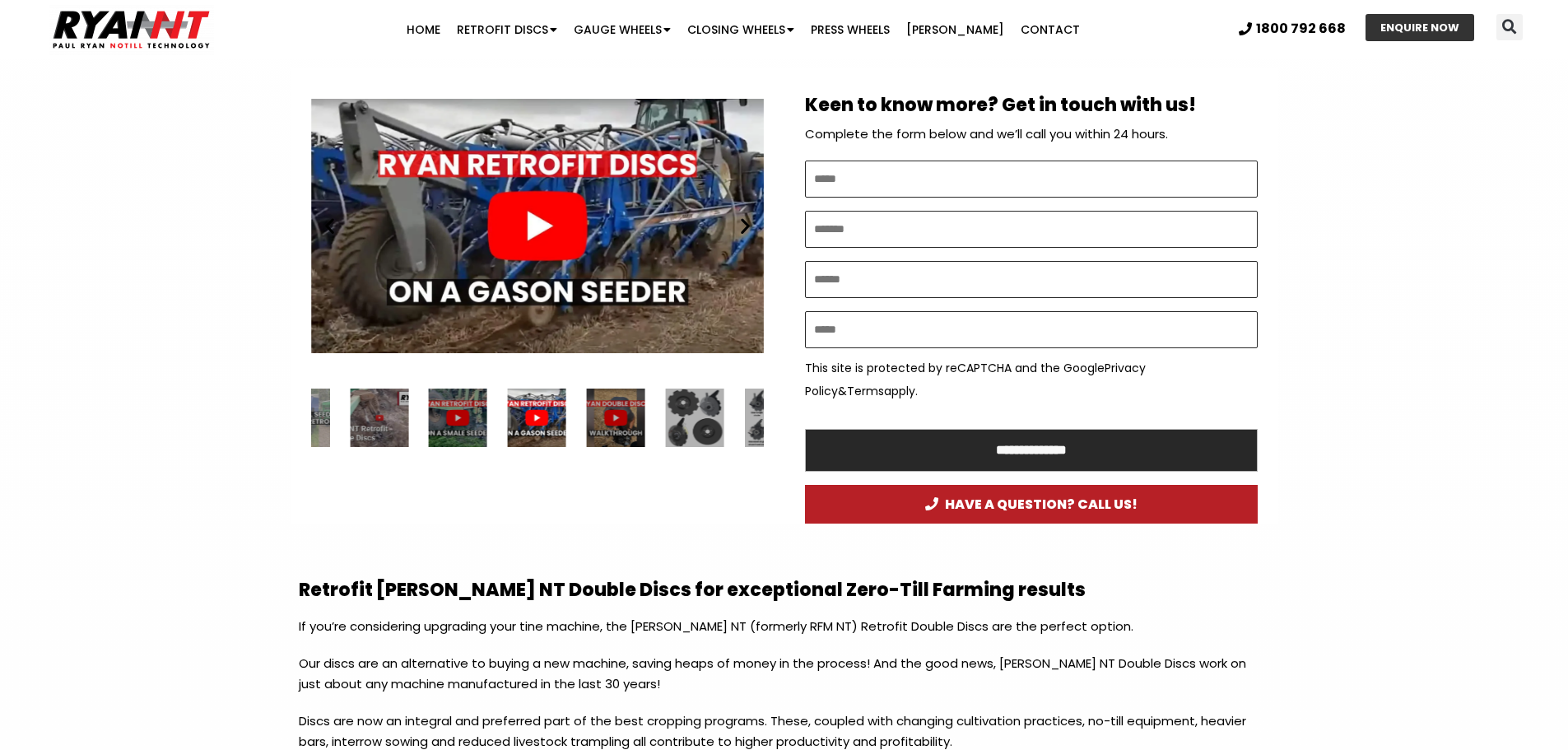
click at [742, 225] on icon "Next slide" at bounding box center [745, 226] width 21 height 21
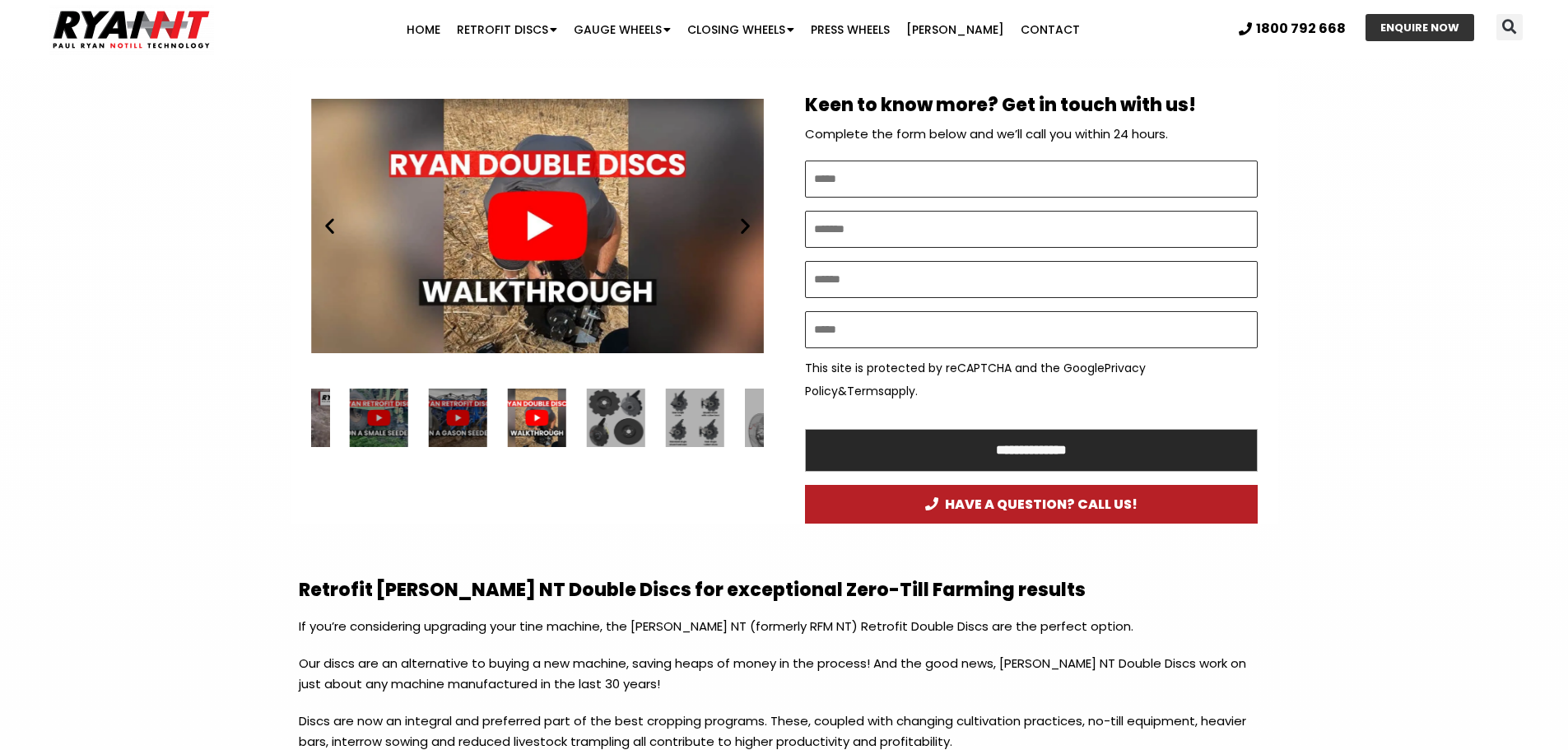
click at [742, 225] on icon "Next slide" at bounding box center [745, 226] width 21 height 21
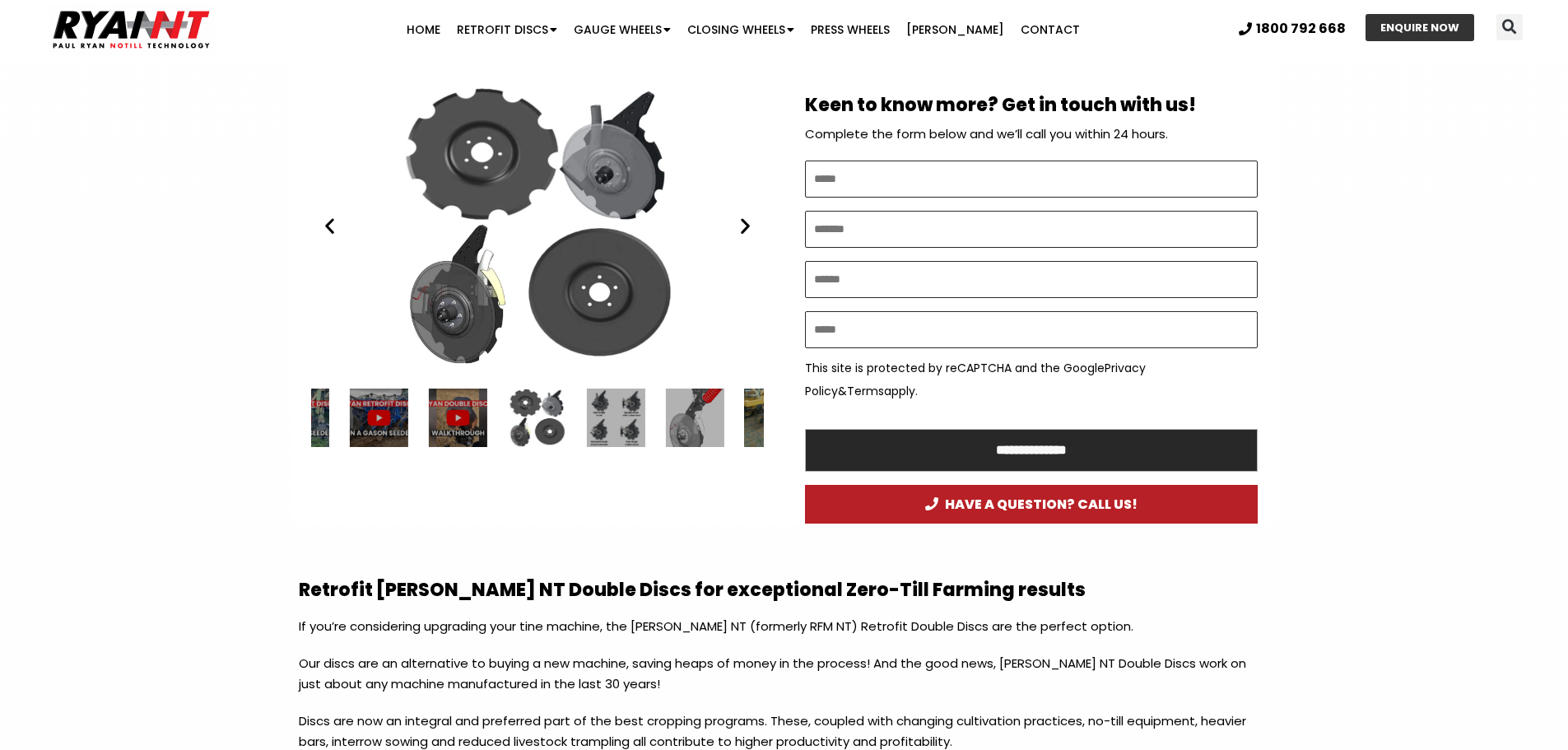
click at [744, 223] on icon "Next slide" at bounding box center [745, 226] width 21 height 21
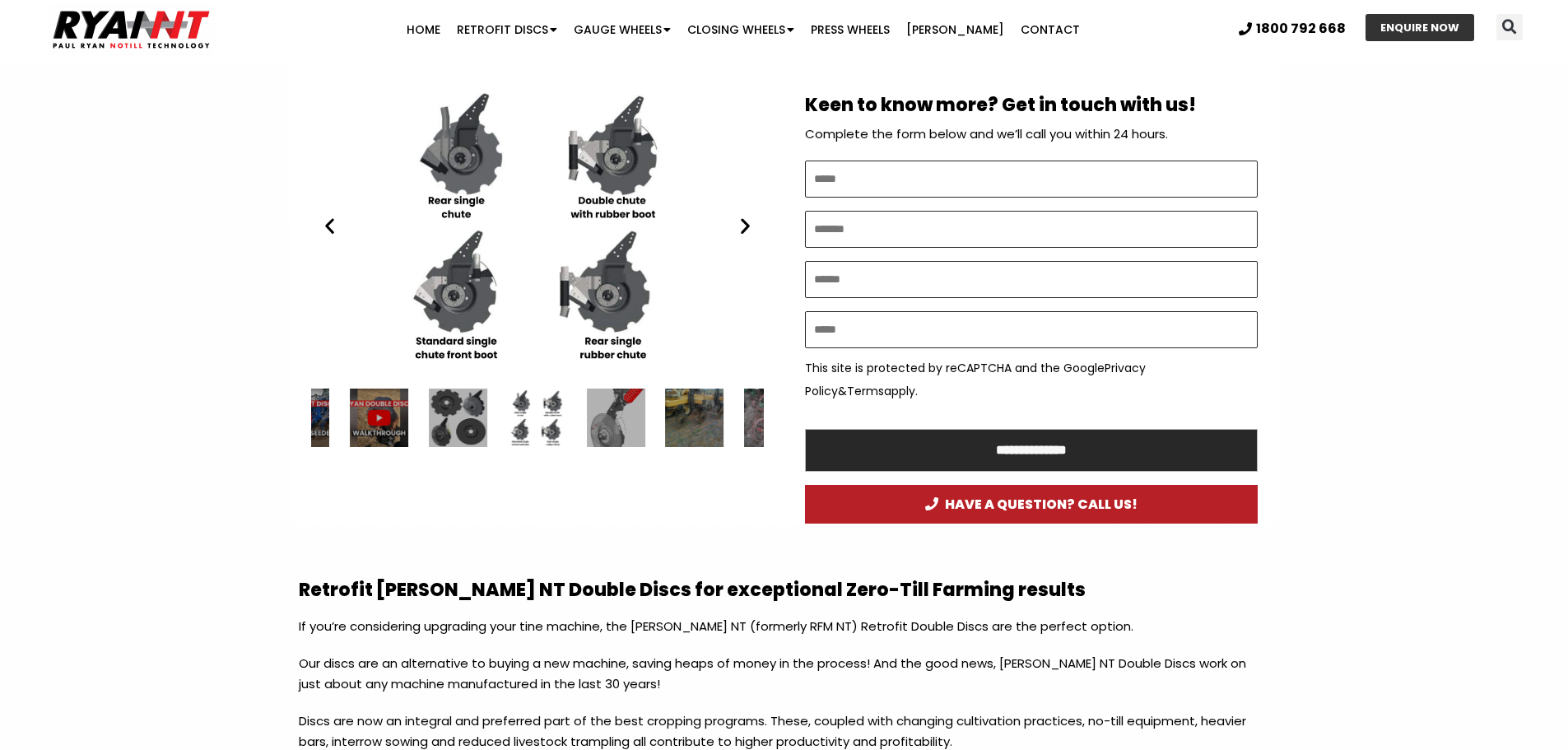
click at [748, 224] on icon "Next slide" at bounding box center [745, 226] width 21 height 21
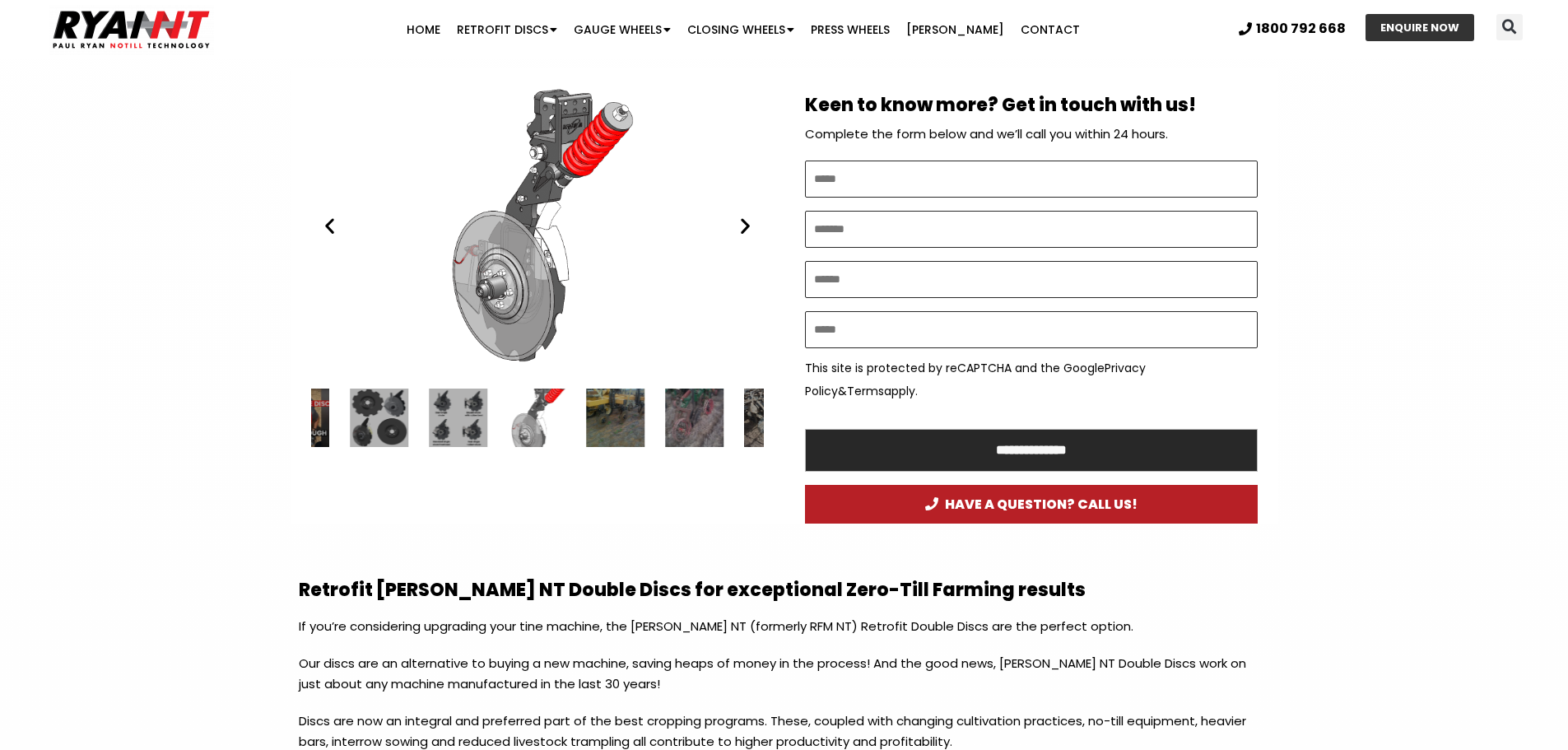
click at [748, 224] on icon "Next slide" at bounding box center [745, 226] width 21 height 21
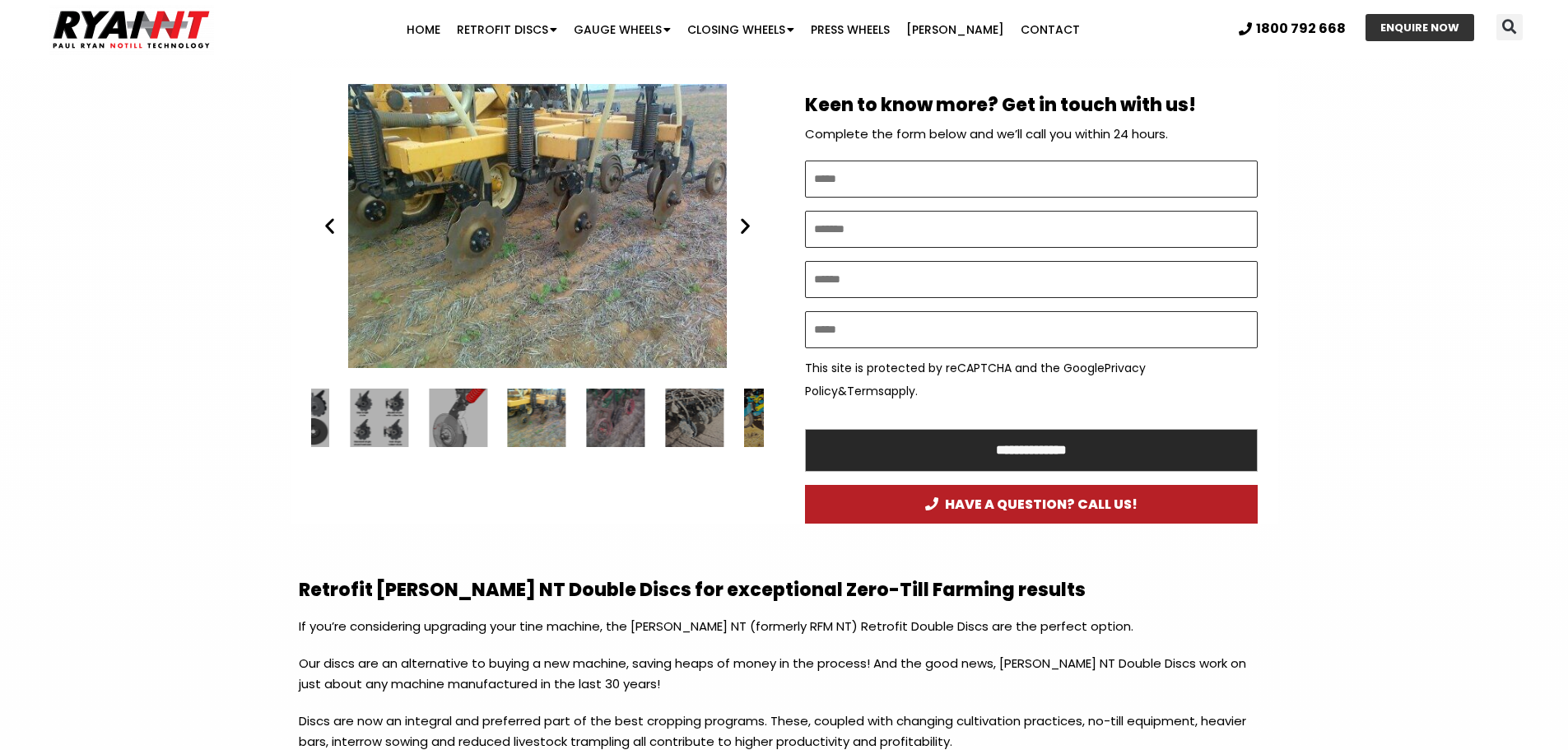
click at [748, 224] on icon "Next slide" at bounding box center [745, 226] width 21 height 21
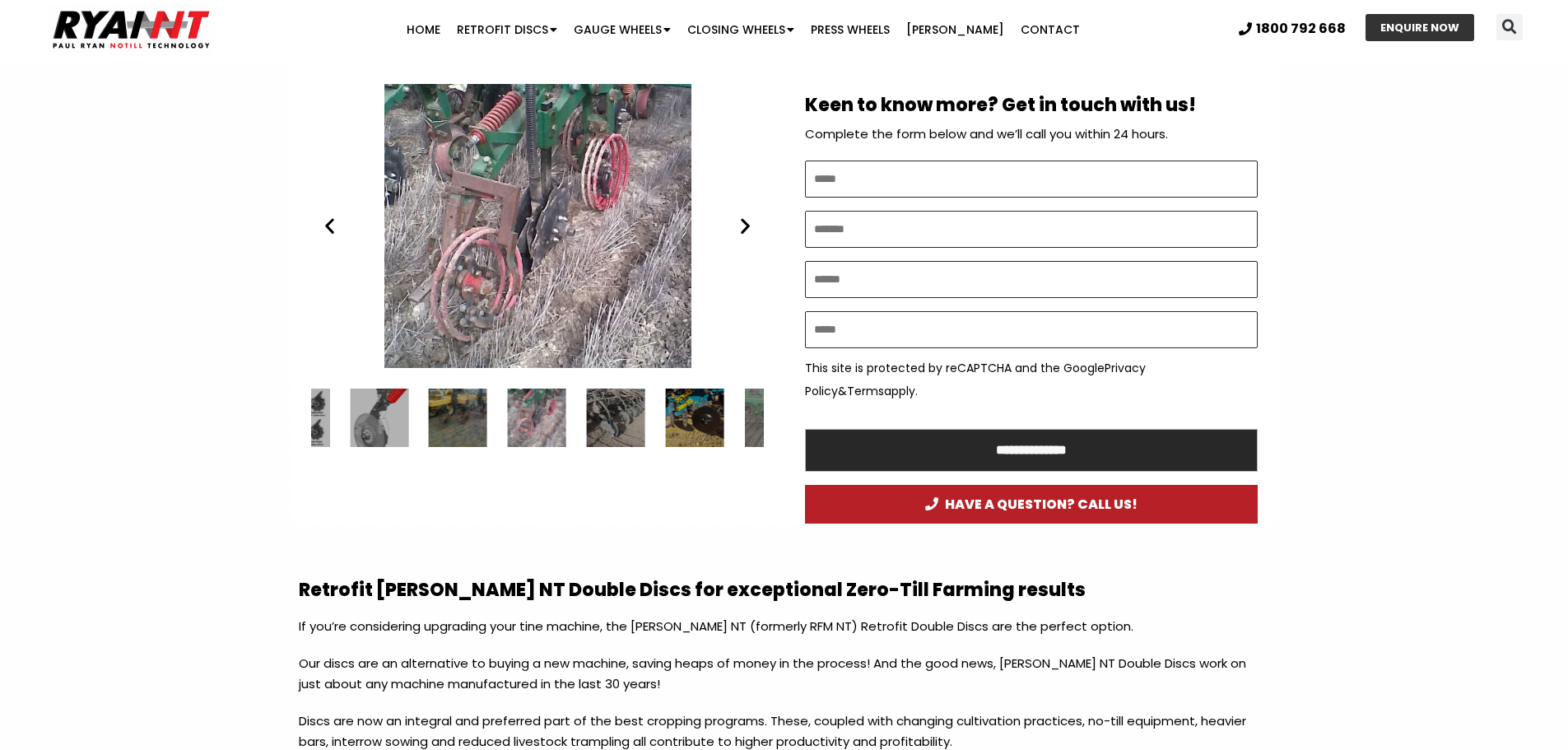
click at [748, 224] on icon "Next slide" at bounding box center [745, 226] width 21 height 21
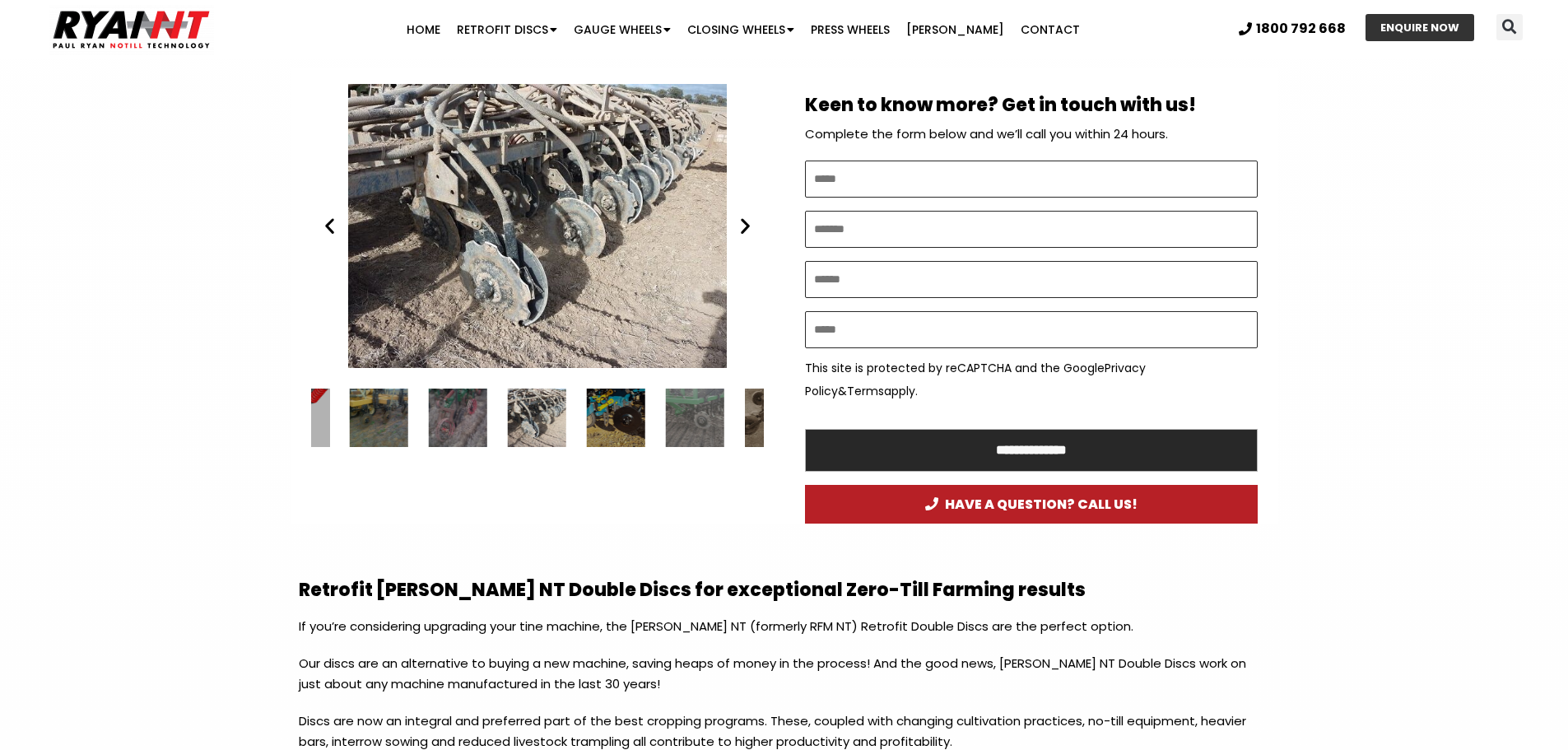
click at [743, 222] on icon "Next slide" at bounding box center [745, 226] width 21 height 21
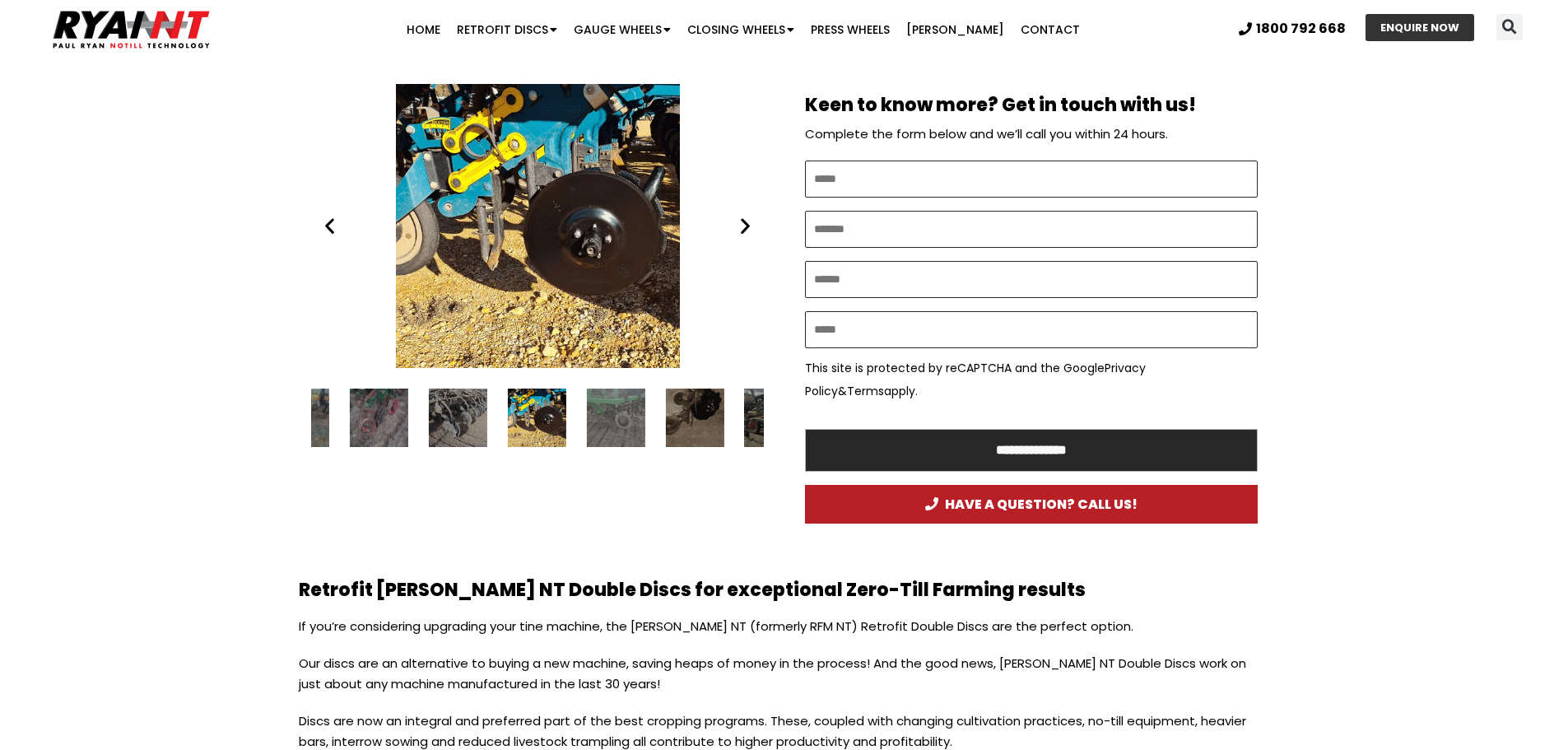
click at [742, 223] on icon "Next slide" at bounding box center [745, 226] width 21 height 21
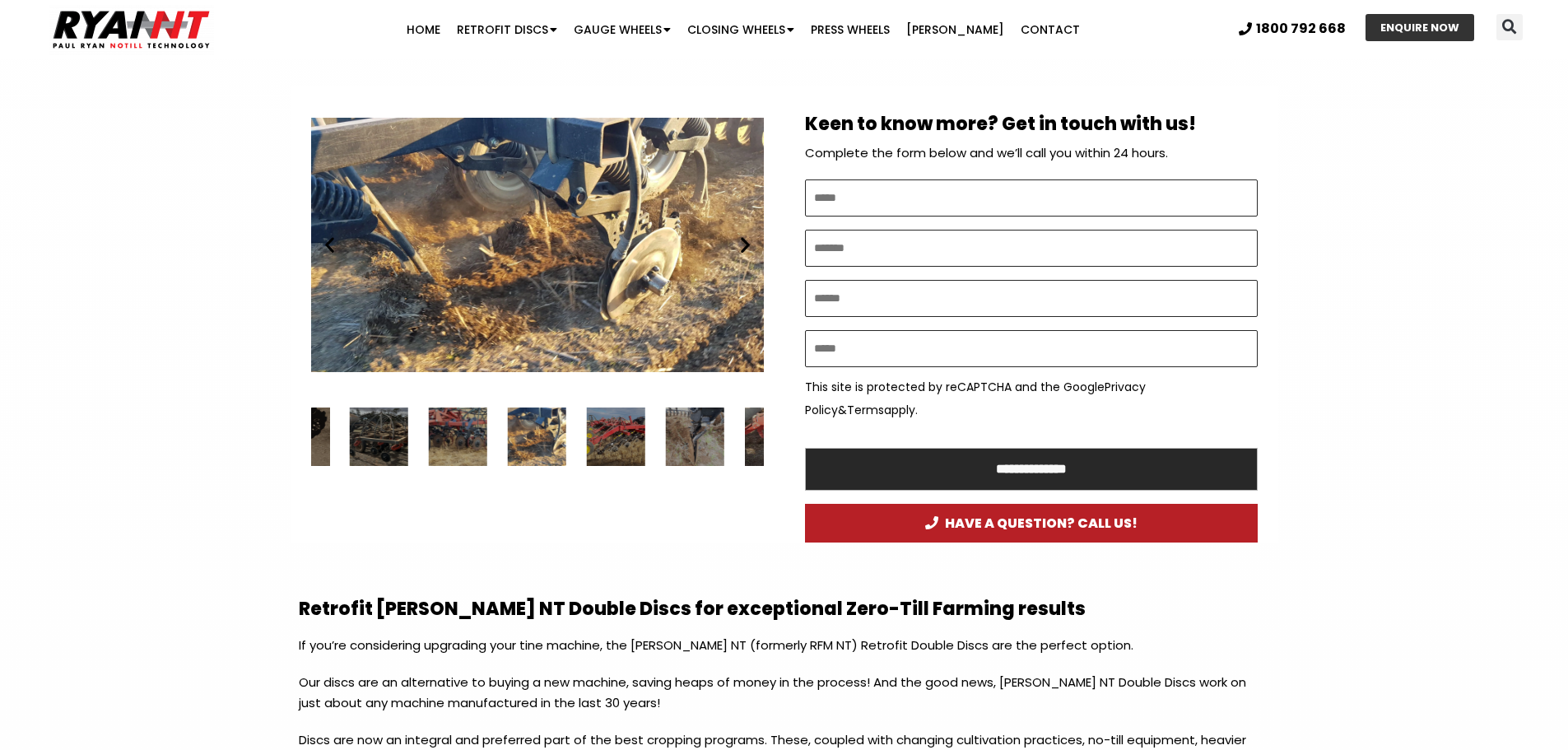
scroll to position [844, 0]
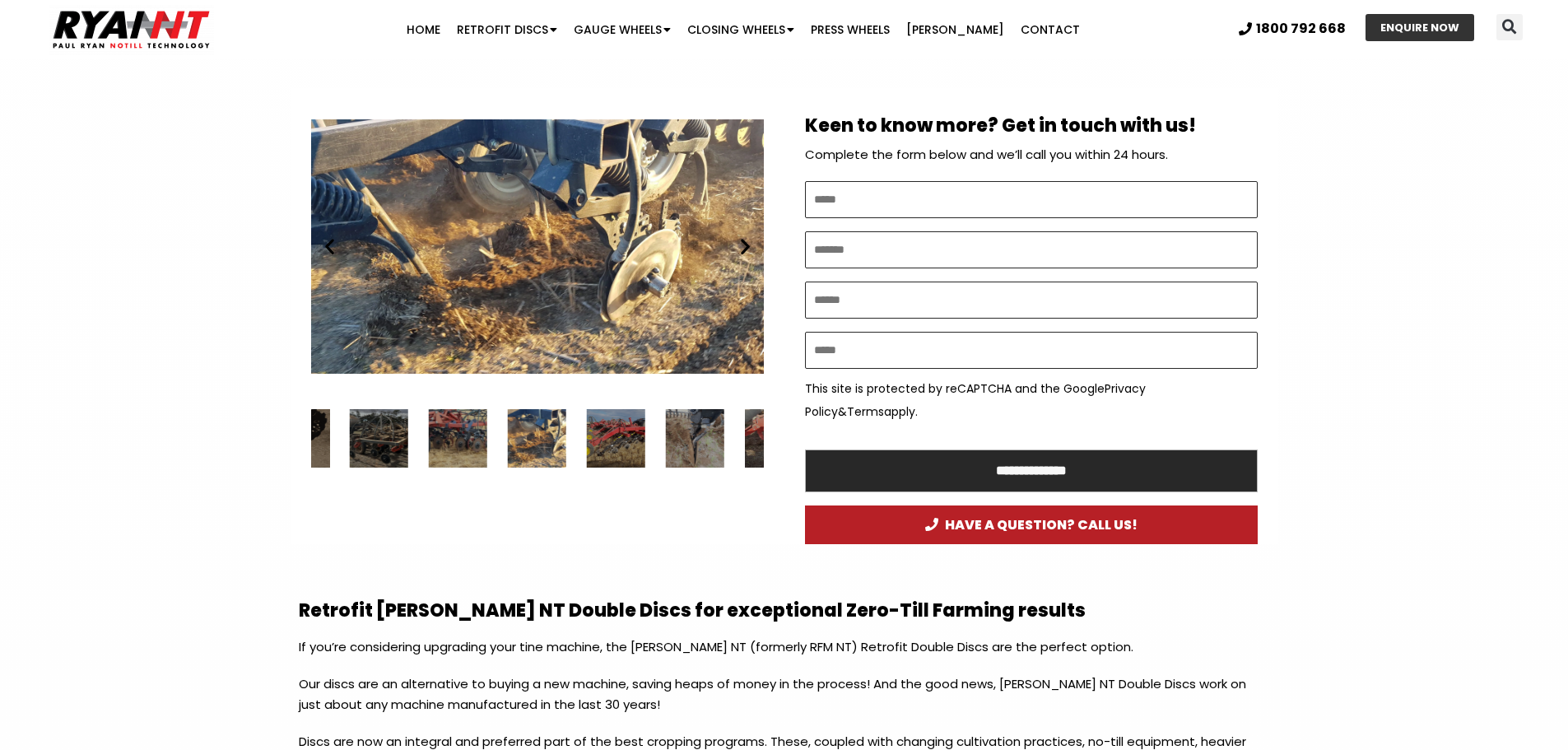
click at [748, 258] on div "RYAN NT Retrofit Double Discs" at bounding box center [538, 246] width 453 height 284
click at [747, 250] on icon "Next slide" at bounding box center [745, 246] width 21 height 21
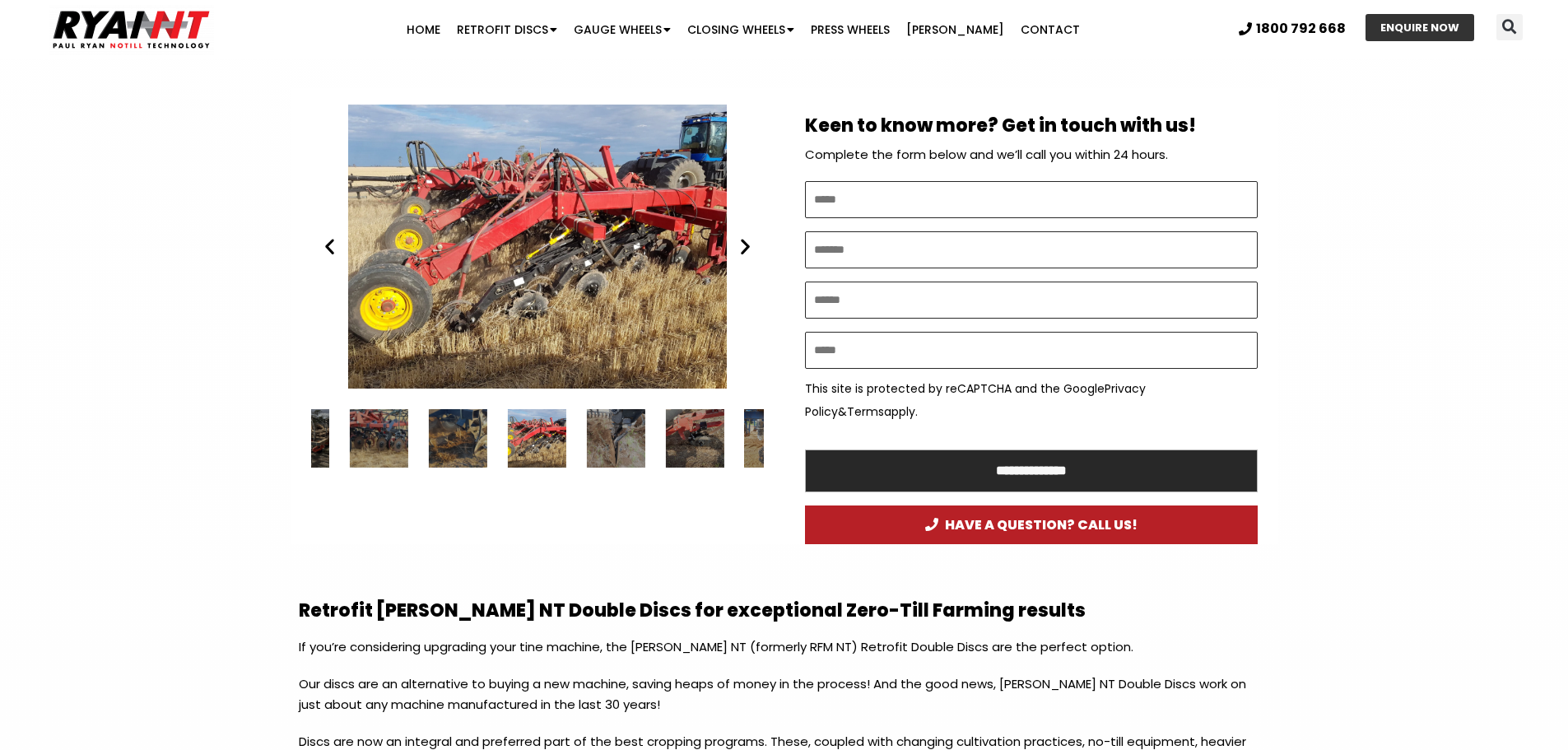
click at [747, 250] on icon "Next slide" at bounding box center [745, 246] width 21 height 21
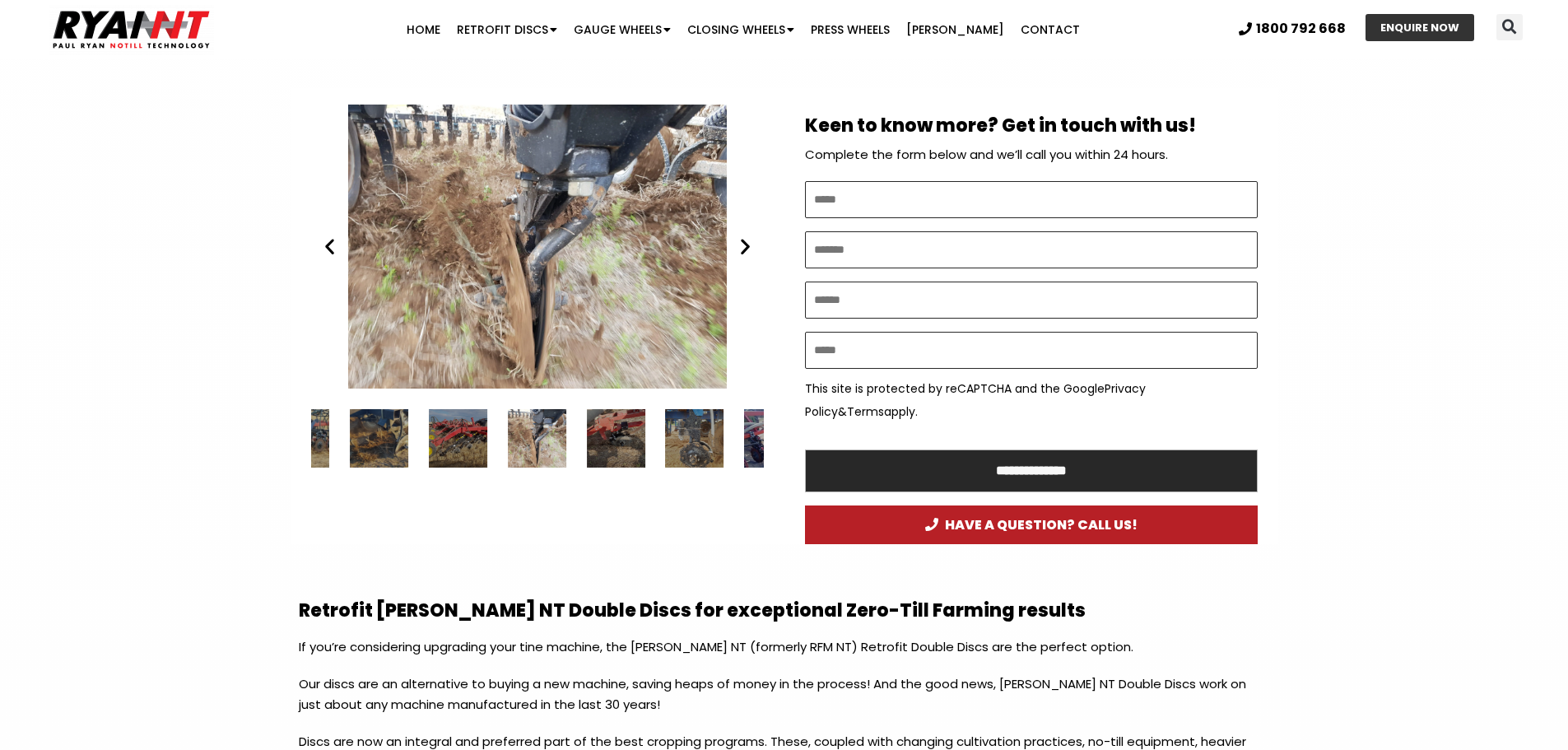
click at [325, 247] on icon "Previous slide" at bounding box center [329, 246] width 21 height 21
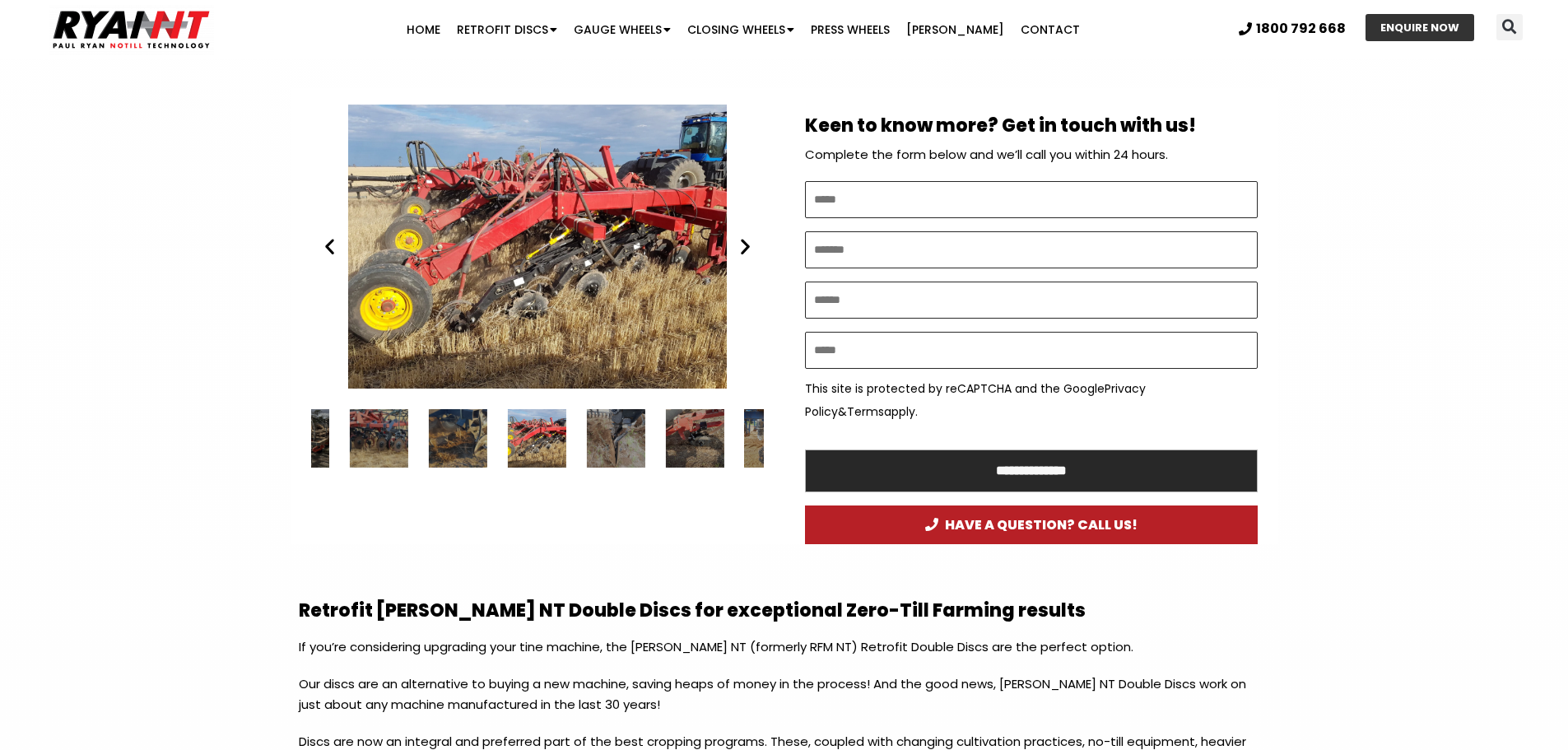
click at [749, 258] on div "RYAN NT Retrofit Double Discs. no till cropping" at bounding box center [538, 246] width 453 height 284
click at [744, 257] on div "RYAN NT Retrofit Double Discs. no till cropping" at bounding box center [538, 246] width 453 height 284
click at [749, 249] on icon "Next slide" at bounding box center [745, 246] width 21 height 21
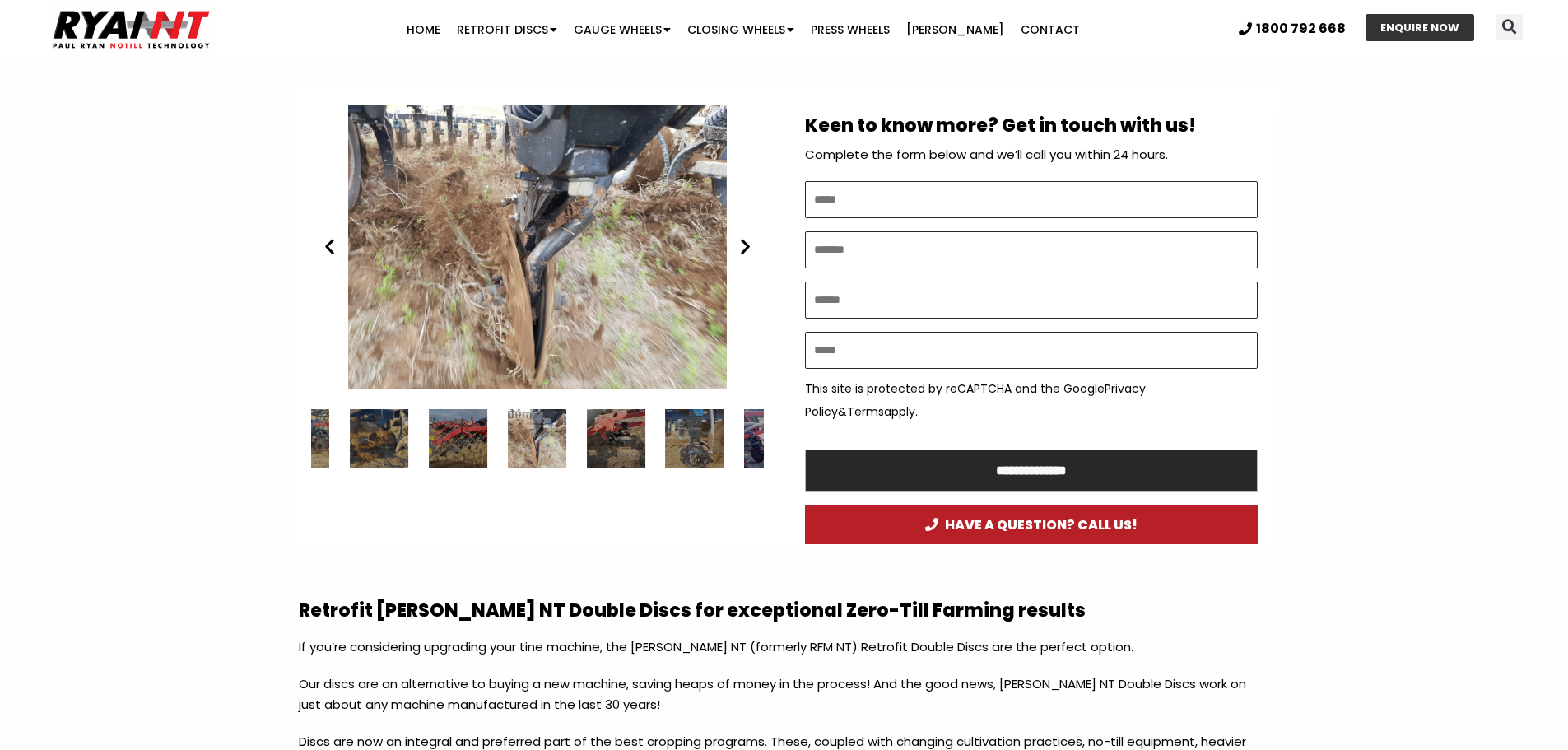
click at [748, 249] on icon "Next slide" at bounding box center [745, 246] width 21 height 21
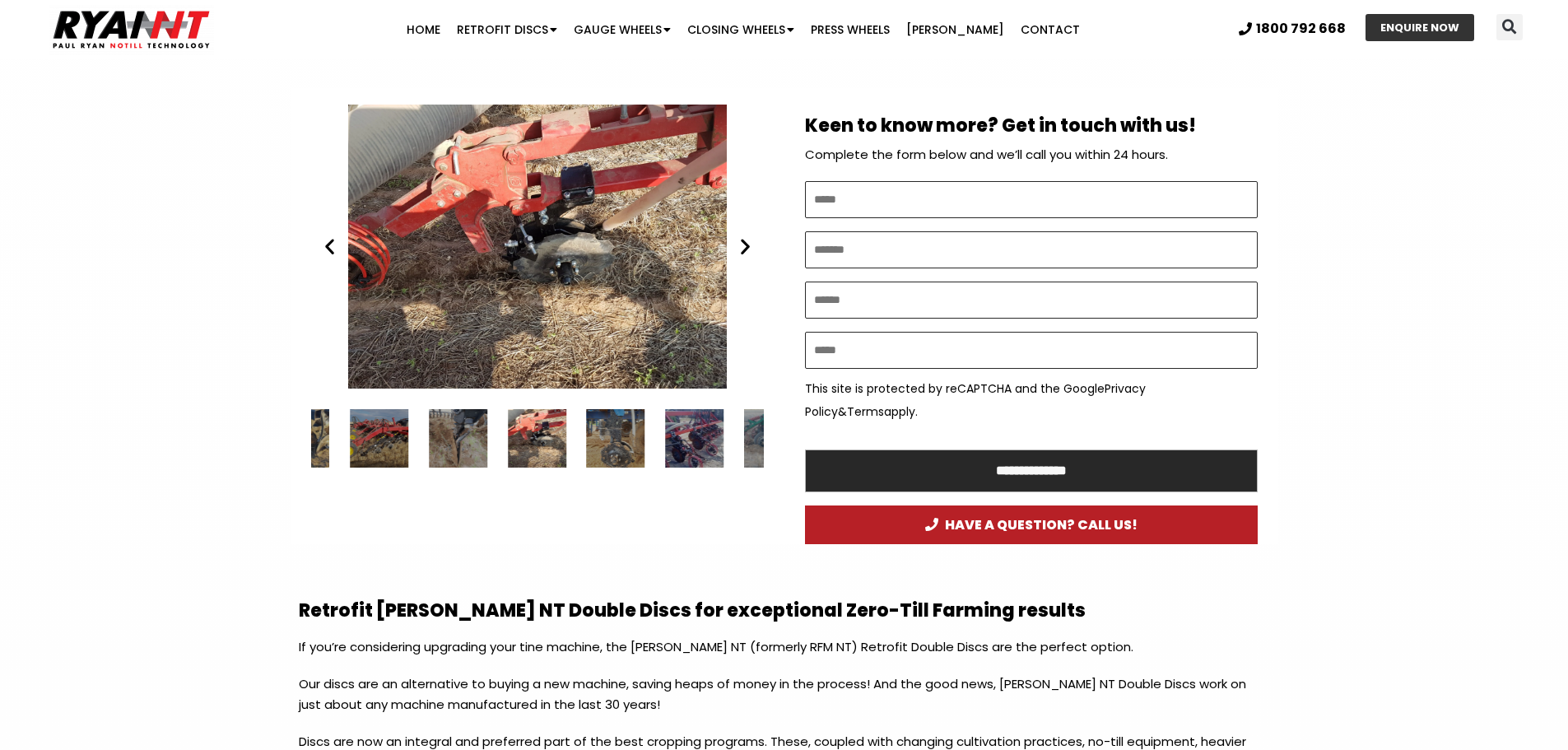
click at [329, 254] on icon "Previous slide" at bounding box center [329, 246] width 21 height 21
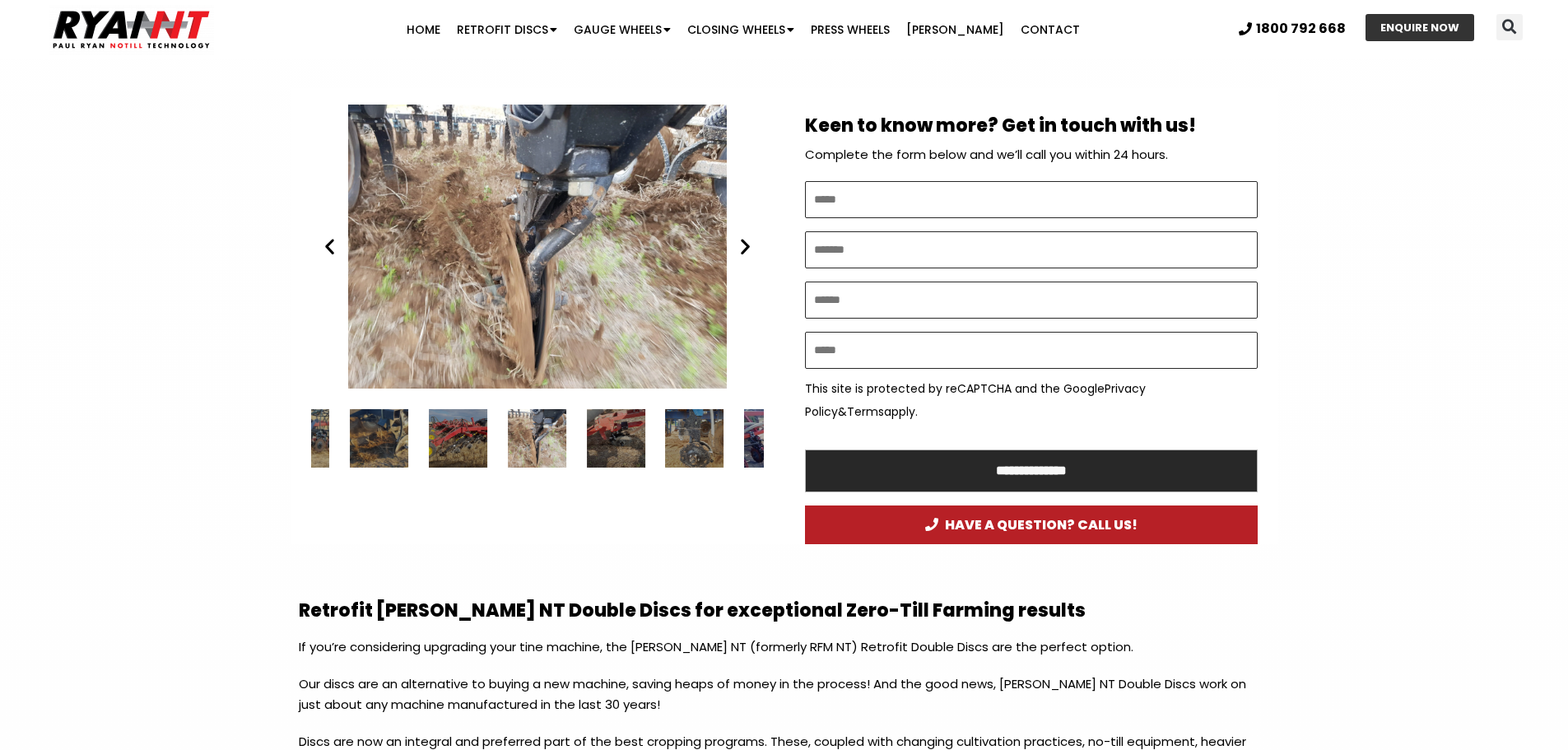
click at [741, 250] on icon "Next slide" at bounding box center [745, 246] width 21 height 21
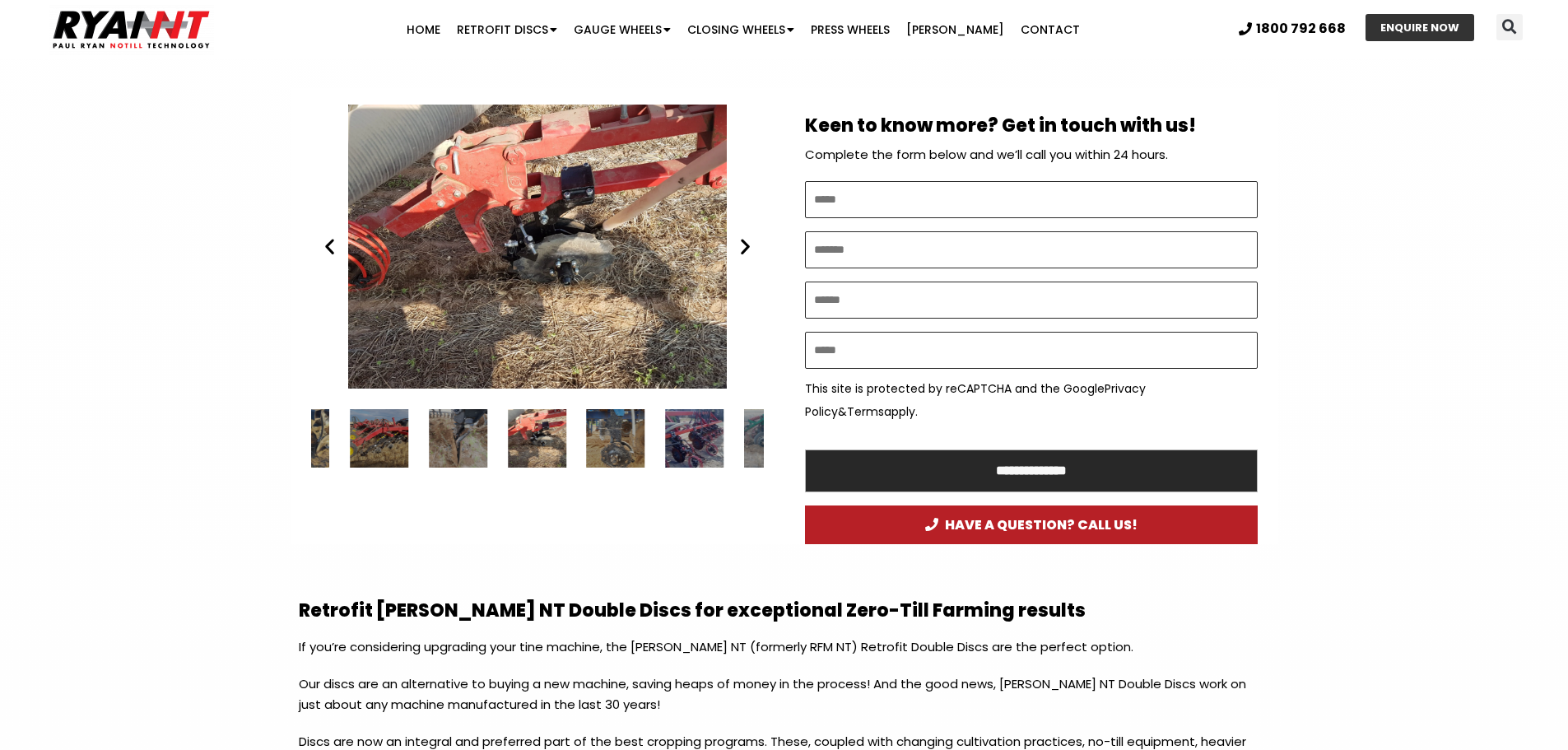
click at [741, 250] on icon "Next slide" at bounding box center [745, 246] width 21 height 21
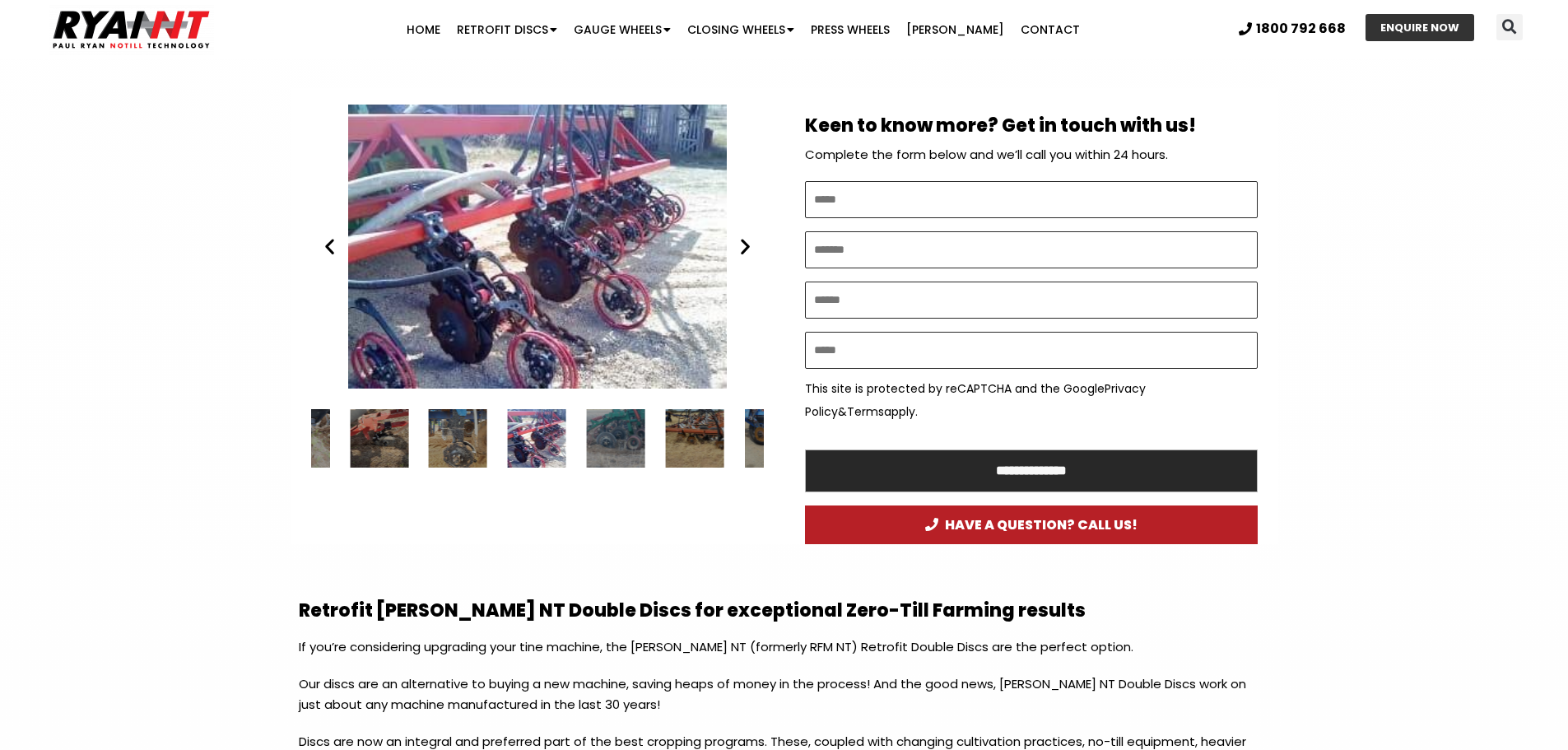
click at [748, 251] on icon "Next slide" at bounding box center [745, 246] width 21 height 21
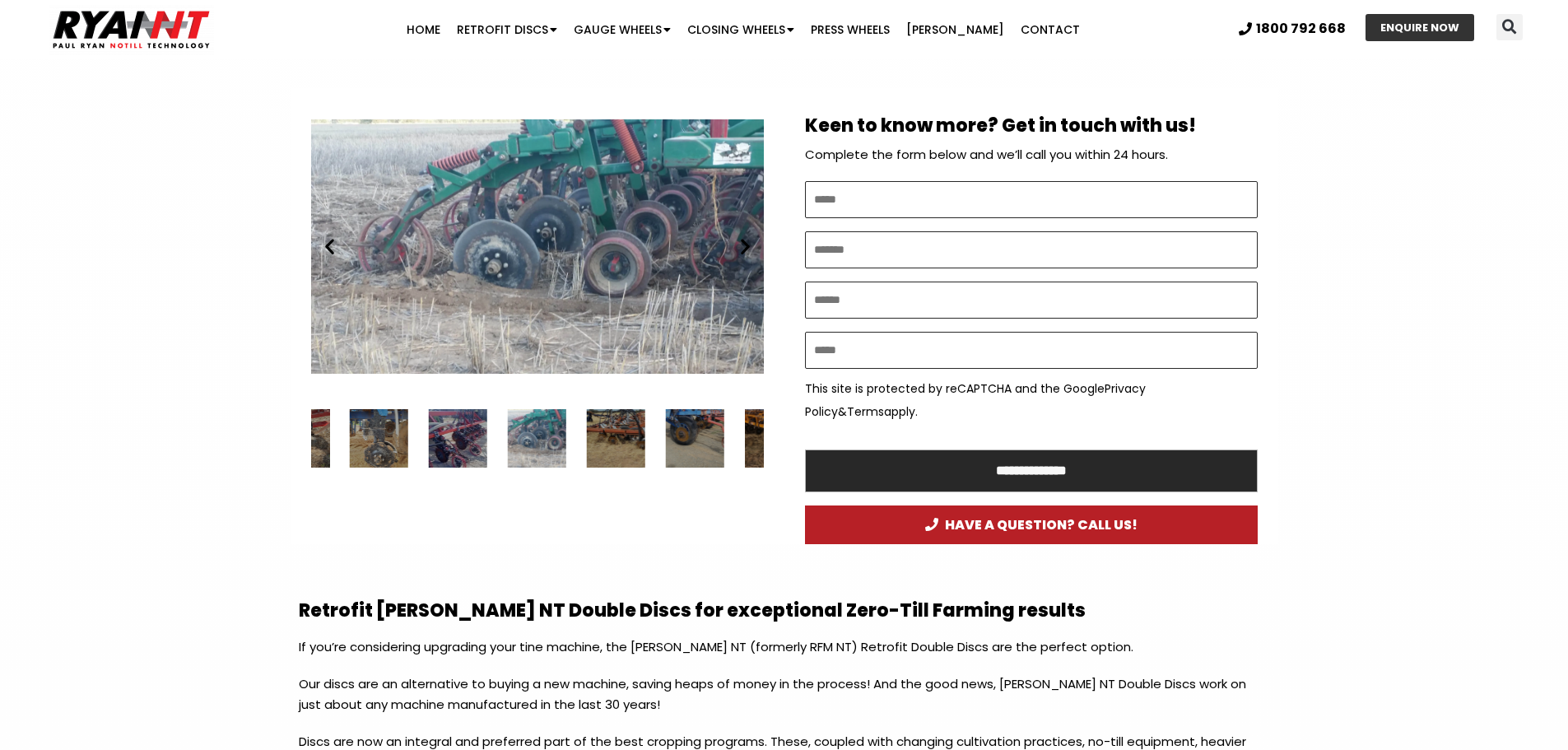
click at [747, 251] on icon "Next slide" at bounding box center [745, 246] width 21 height 21
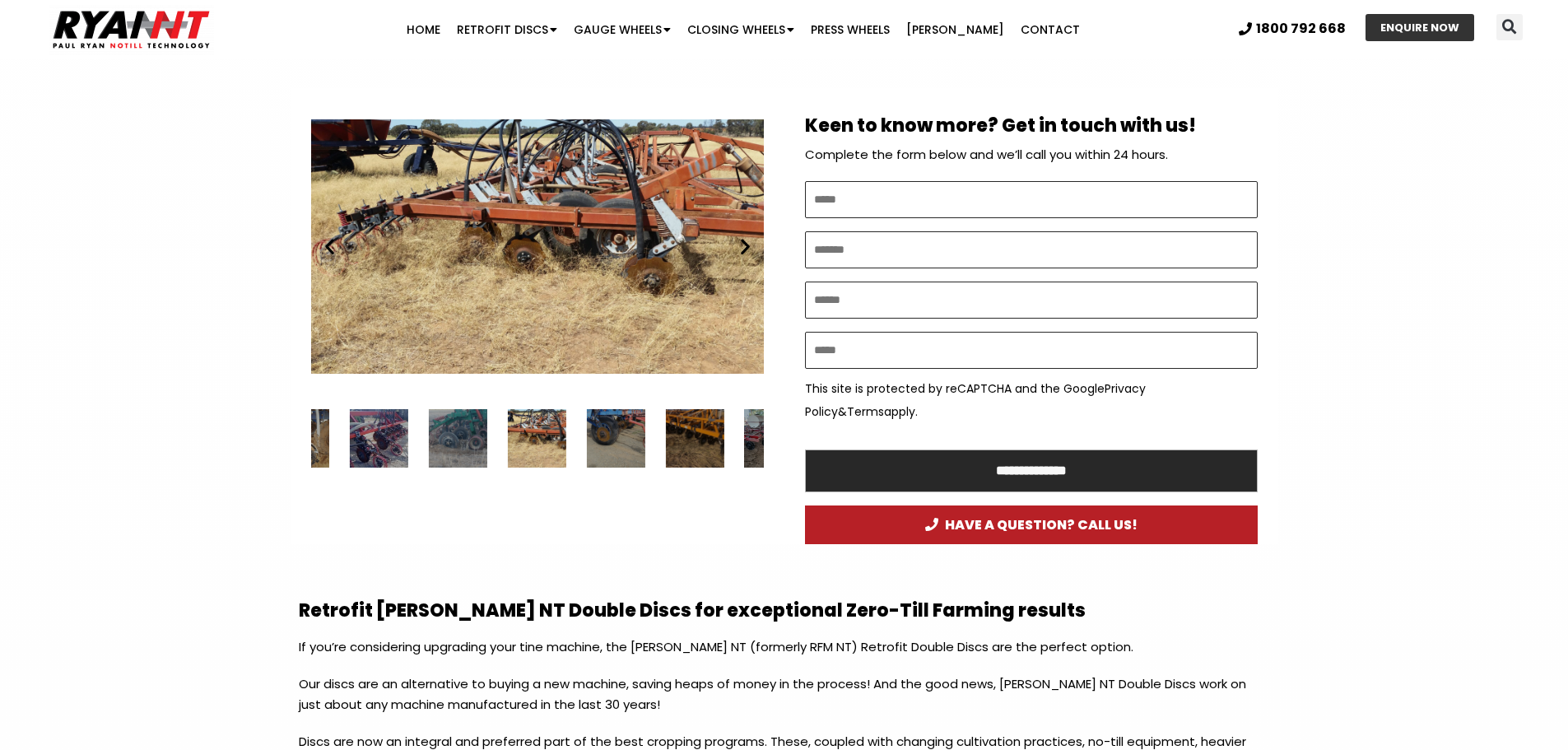
click at [746, 249] on icon "Next slide" at bounding box center [745, 246] width 21 height 21
